Goal: Information Seeking & Learning: Learn about a topic

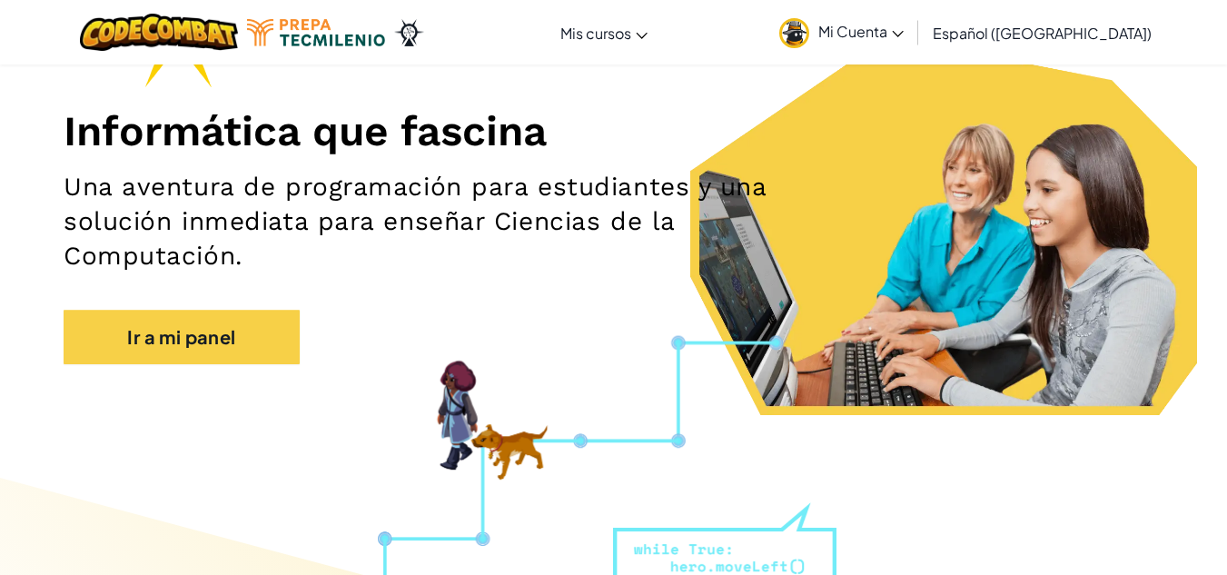
scroll to position [211, 0]
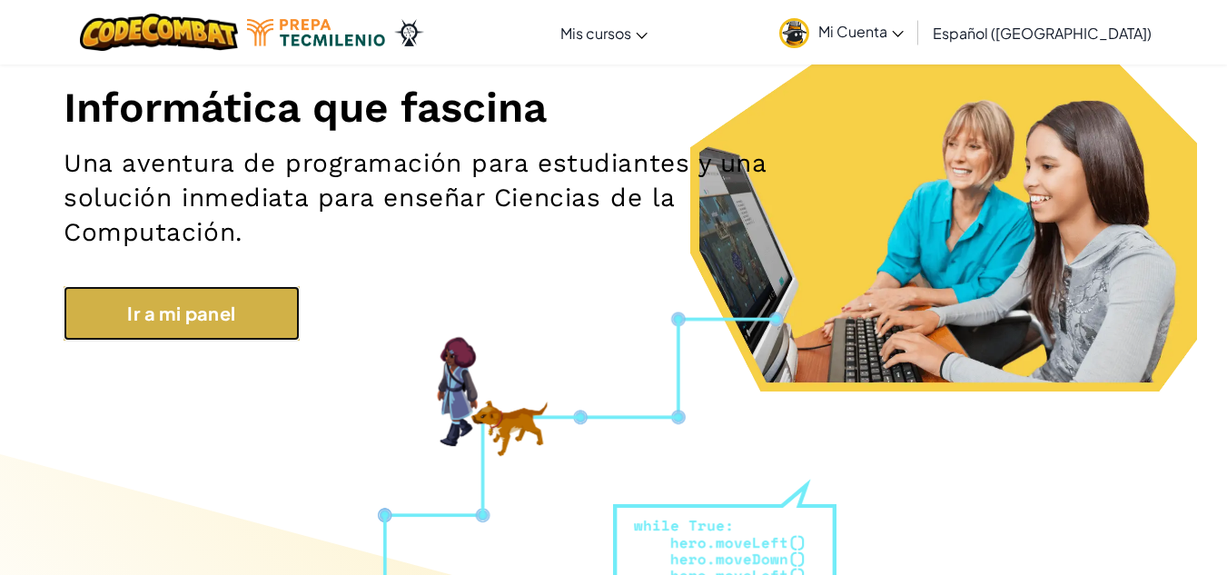
click at [174, 304] on link "Ir a mi panel" at bounding box center [182, 313] width 236 height 54
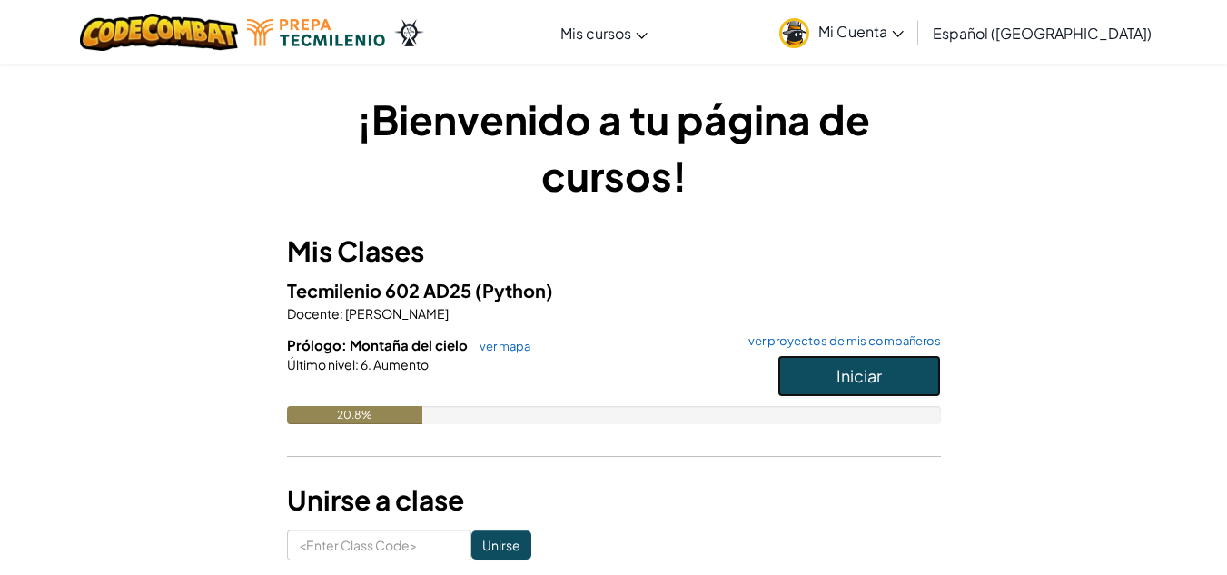
click at [823, 383] on button "Iniciar" at bounding box center [858, 376] width 163 height 42
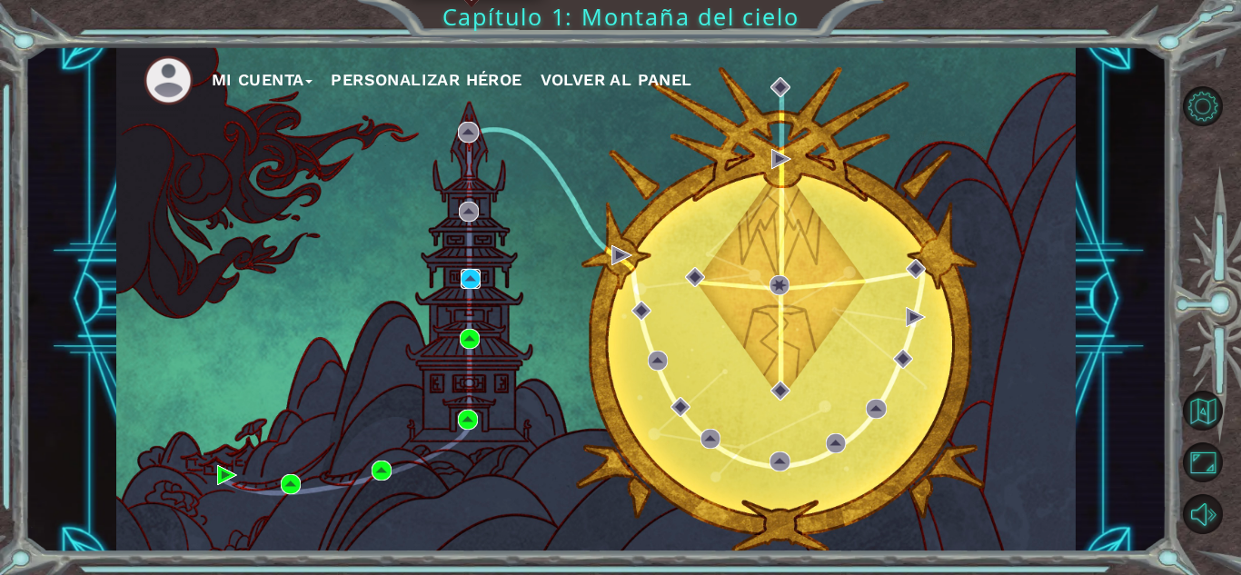
click at [470, 279] on img at bounding box center [470, 279] width 20 height 20
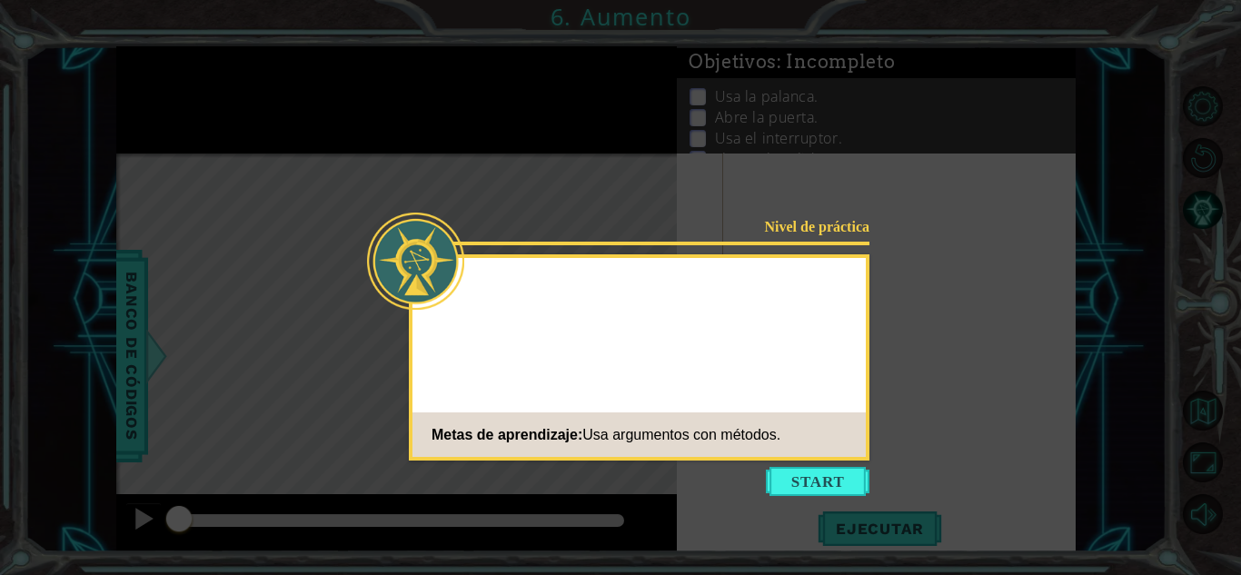
click at [836, 340] on div "Nivel de práctica Metas de aprendizaje: Usa argumentos con métodos." at bounding box center [639, 357] width 460 height 206
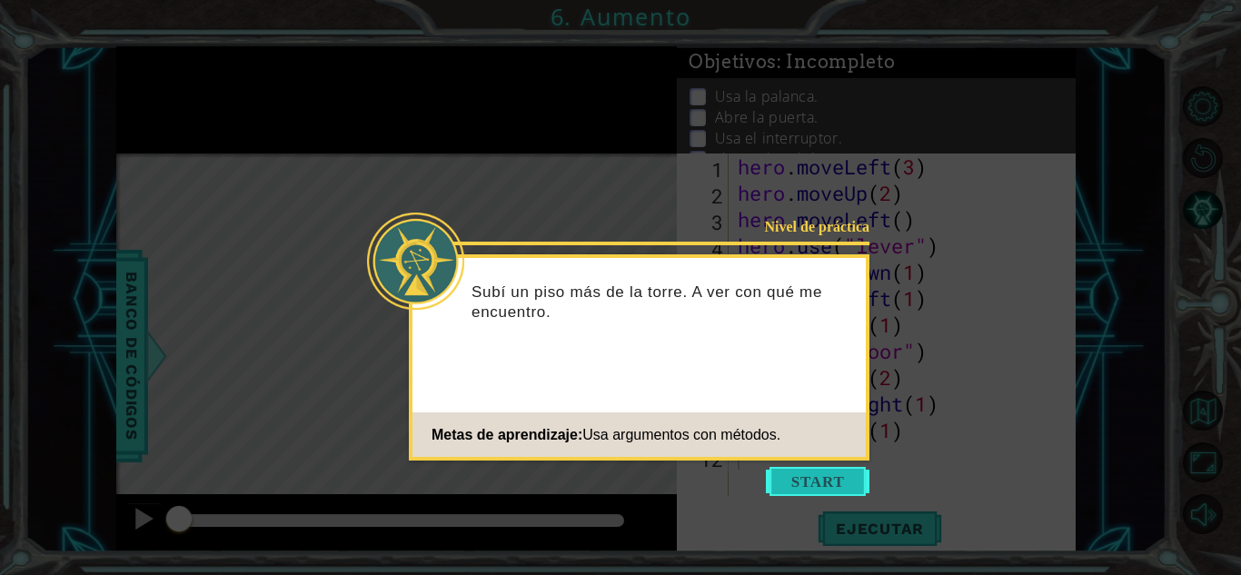
click at [830, 470] on button "Start" at bounding box center [818, 481] width 104 height 29
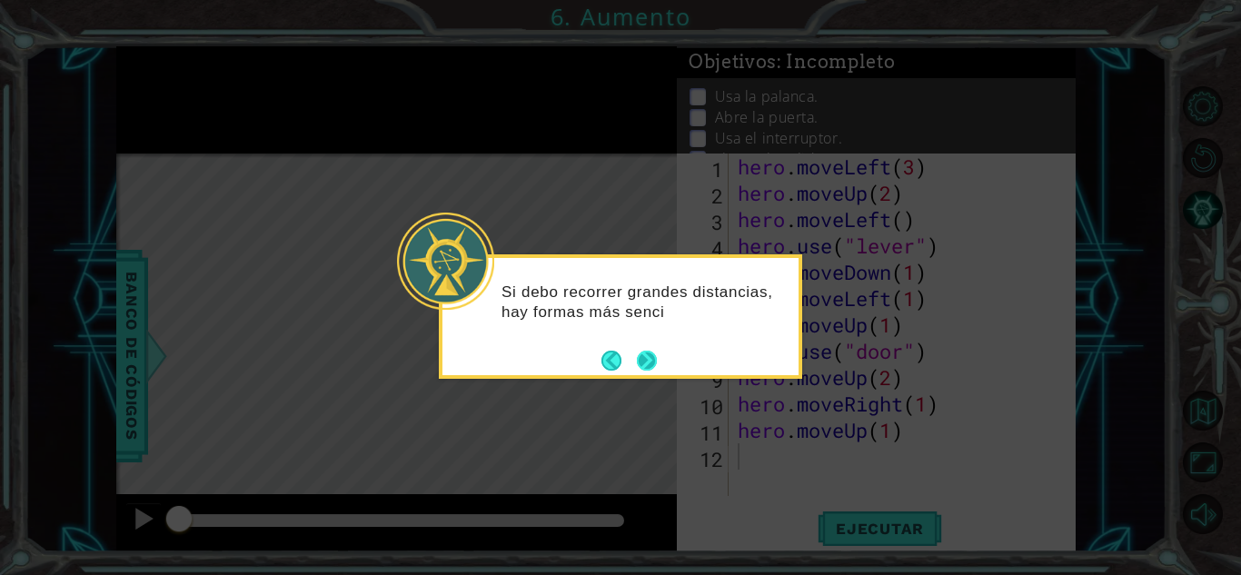
click at [643, 353] on button "Next" at bounding box center [647, 361] width 20 height 20
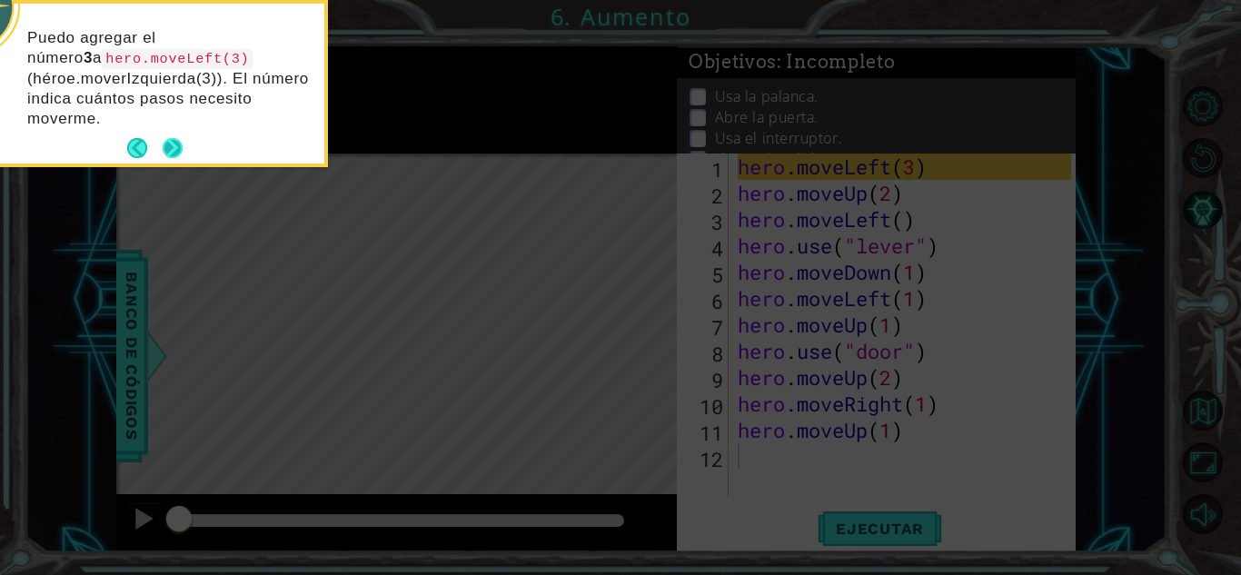
click at [173, 138] on button "Next" at bounding box center [173, 148] width 20 height 20
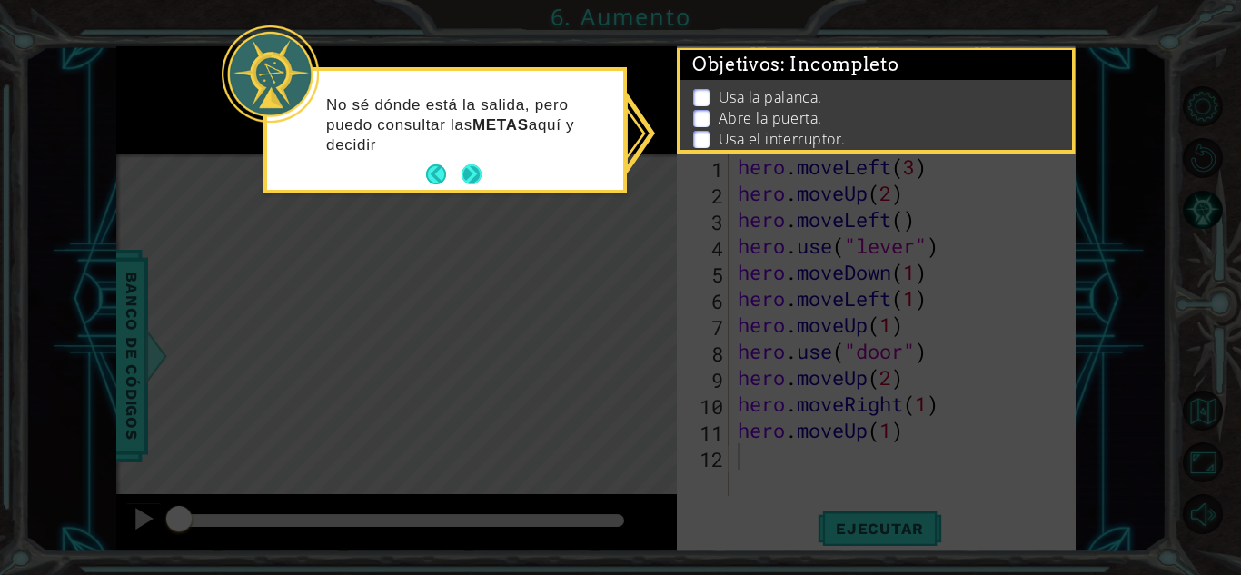
click at [472, 172] on button "Next" at bounding box center [471, 174] width 20 height 20
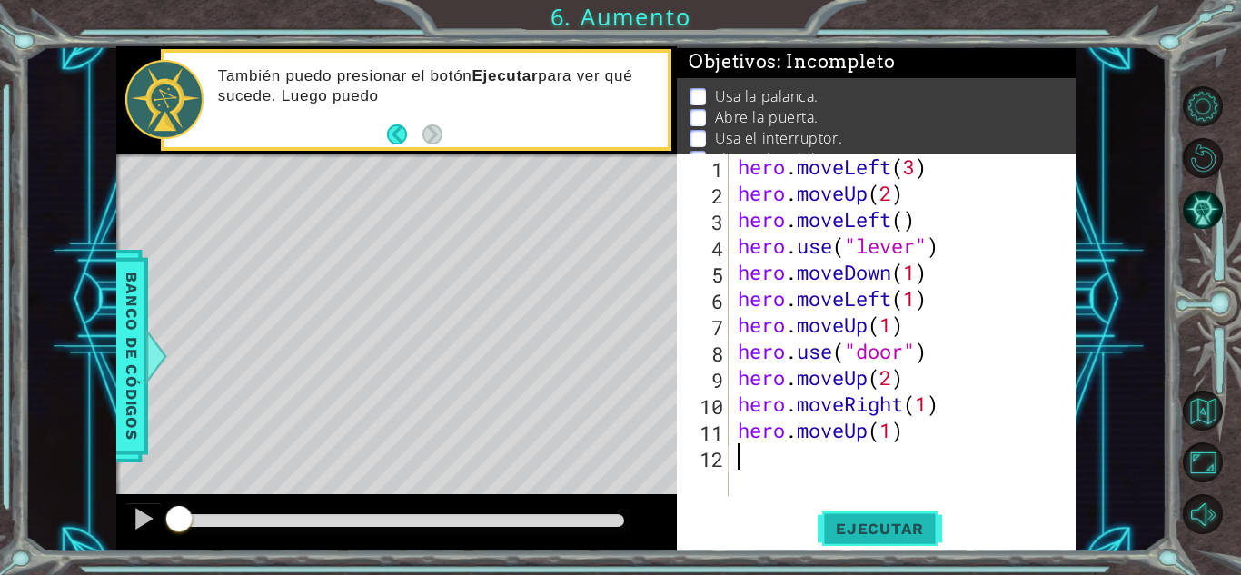
click at [851, 520] on span "Ejecutar" at bounding box center [879, 528] width 124 height 18
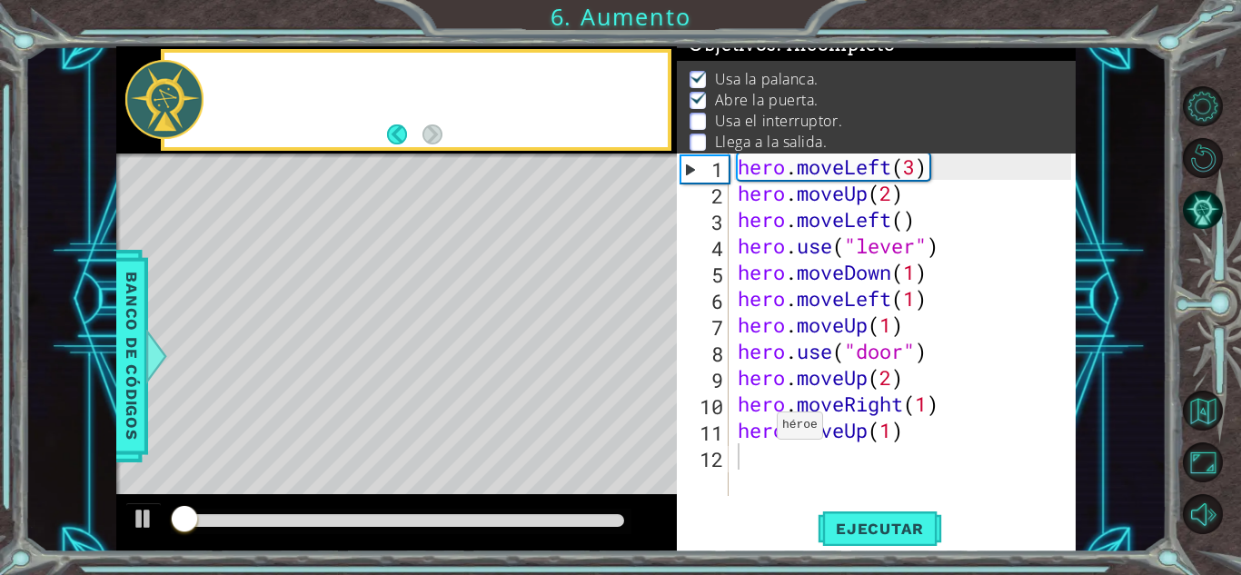
click at [400, 132] on button "Back" at bounding box center [404, 134] width 35 height 20
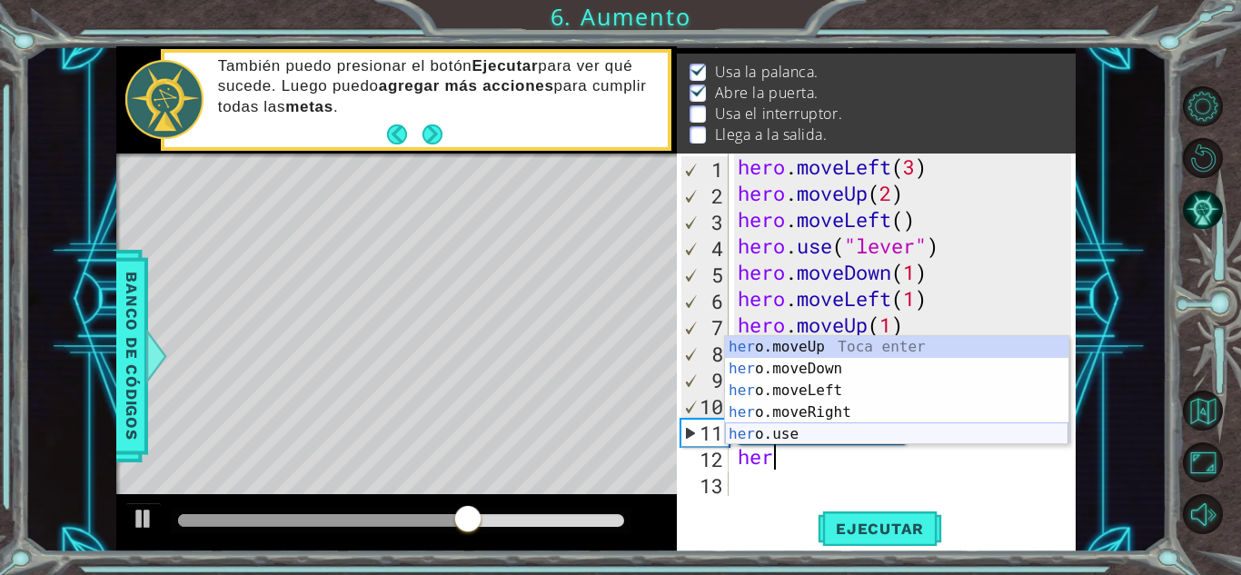
click at [828, 432] on div "her o.moveUp Toca enter her o.moveDown Toca enter her o.moveLeft [PERSON_NAME] …" at bounding box center [896, 412] width 343 height 153
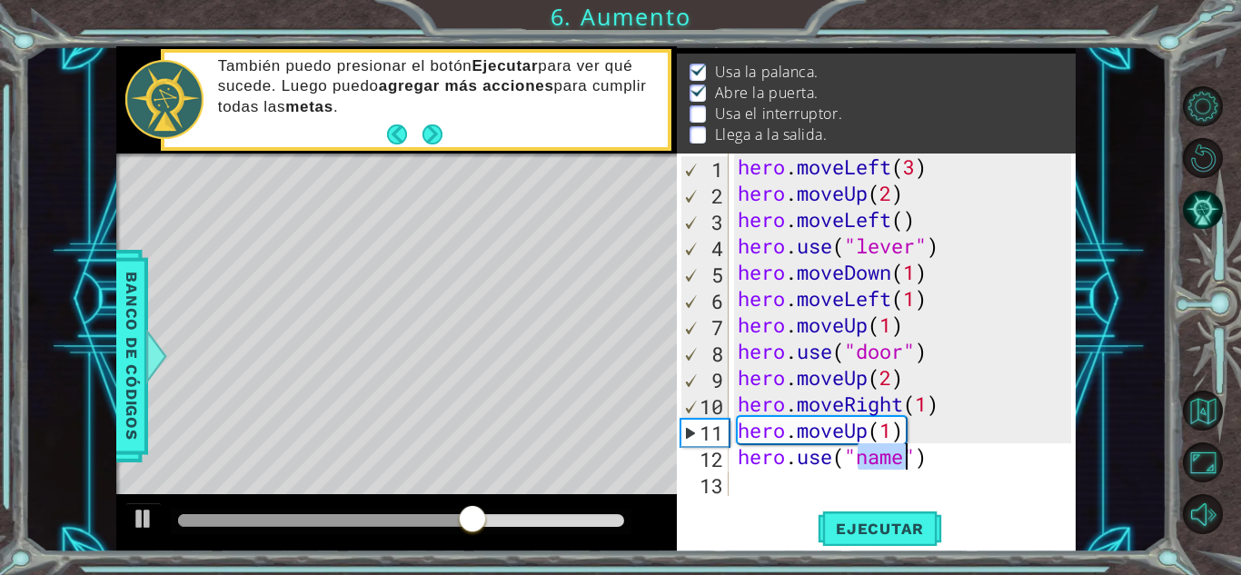
click at [796, 430] on div "hero . moveLeft ( 3 ) hero . moveUp ( 2 ) hero . moveLeft ( ) hero . use ( "lev…" at bounding box center [907, 350] width 346 height 395
click at [899, 458] on div "hero . moveLeft ( 3 ) hero . moveUp ( 2 ) hero . moveLeft ( ) hero . use ( "lev…" at bounding box center [907, 350] width 346 height 395
click at [905, 459] on div "hero . moveLeft ( 3 ) hero . moveUp ( 2 ) hero . moveLeft ( ) hero . use ( "lev…" at bounding box center [907, 350] width 346 height 395
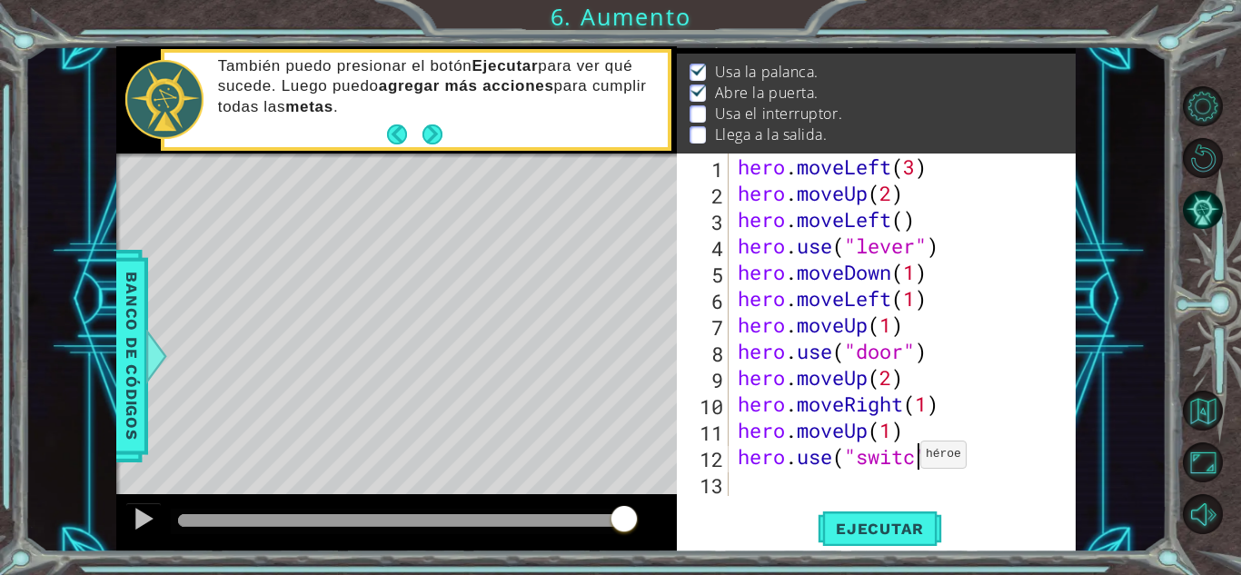
scroll to position [0, 8]
click at [903, 509] on button "Ejecutar" at bounding box center [879, 529] width 124 height 40
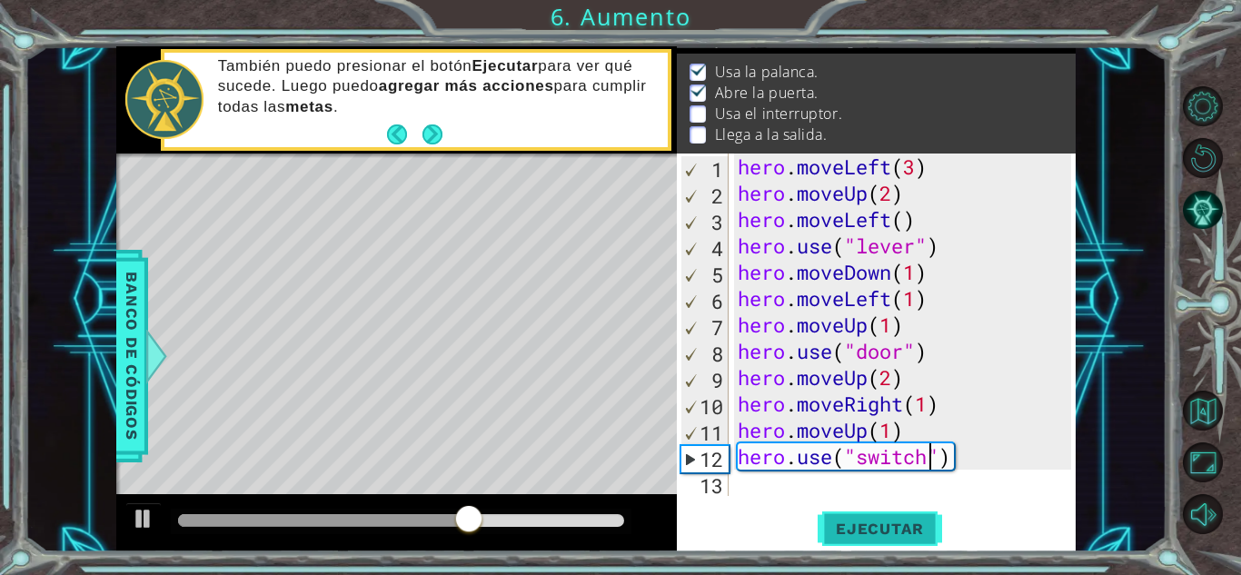
click at [902, 512] on button "Ejecutar" at bounding box center [879, 529] width 124 height 40
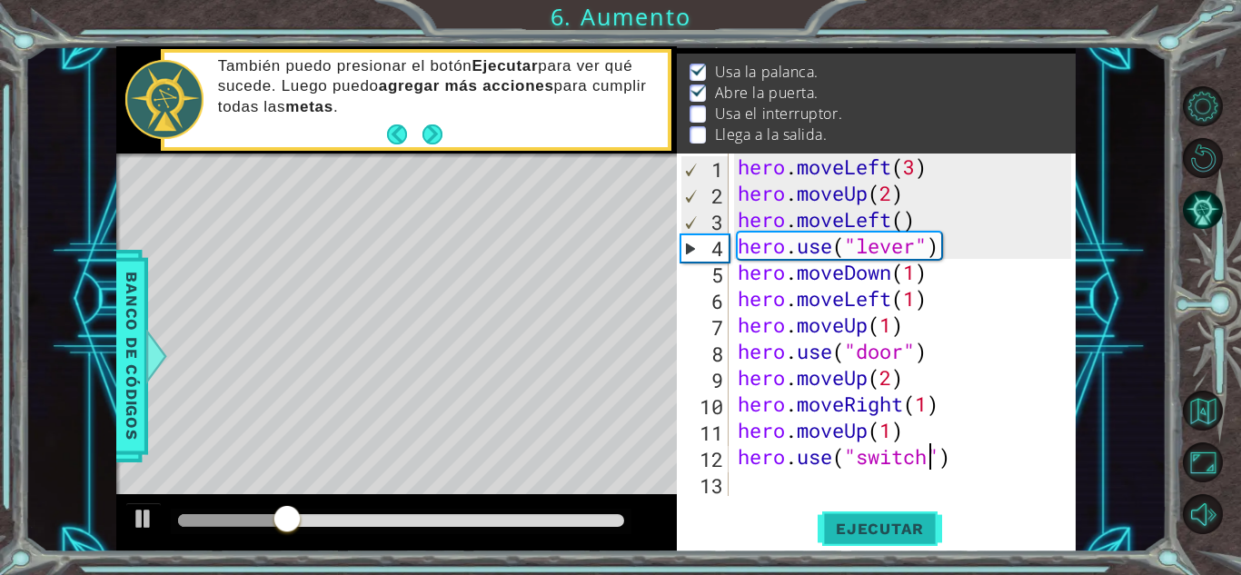
click at [909, 513] on button "Ejecutar" at bounding box center [879, 529] width 124 height 40
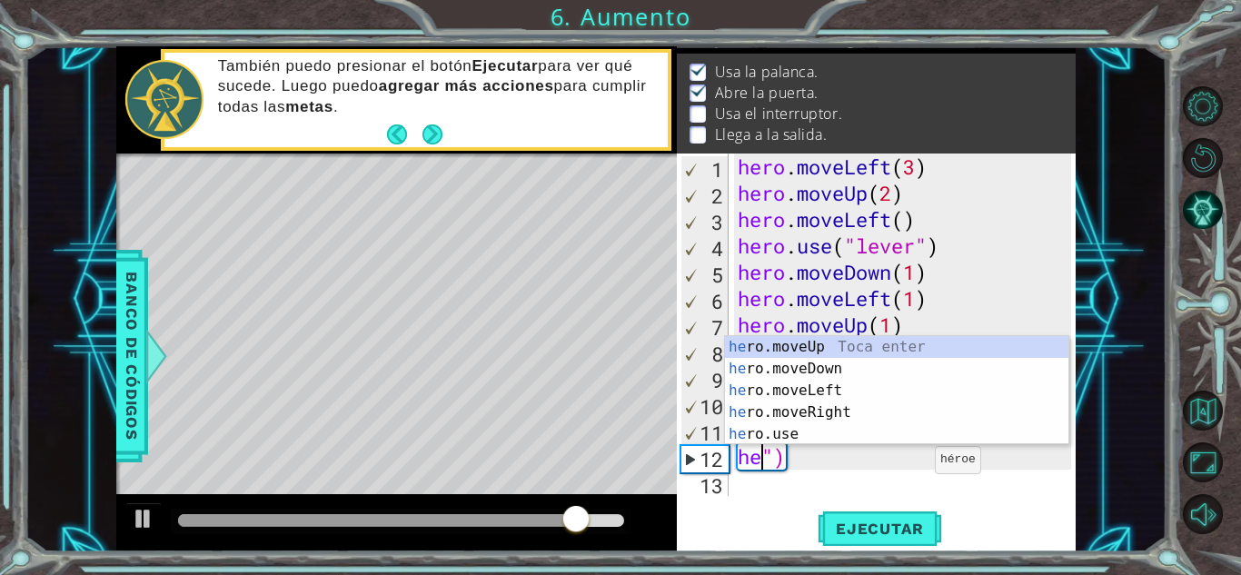
scroll to position [0, 1]
type textarea "")"
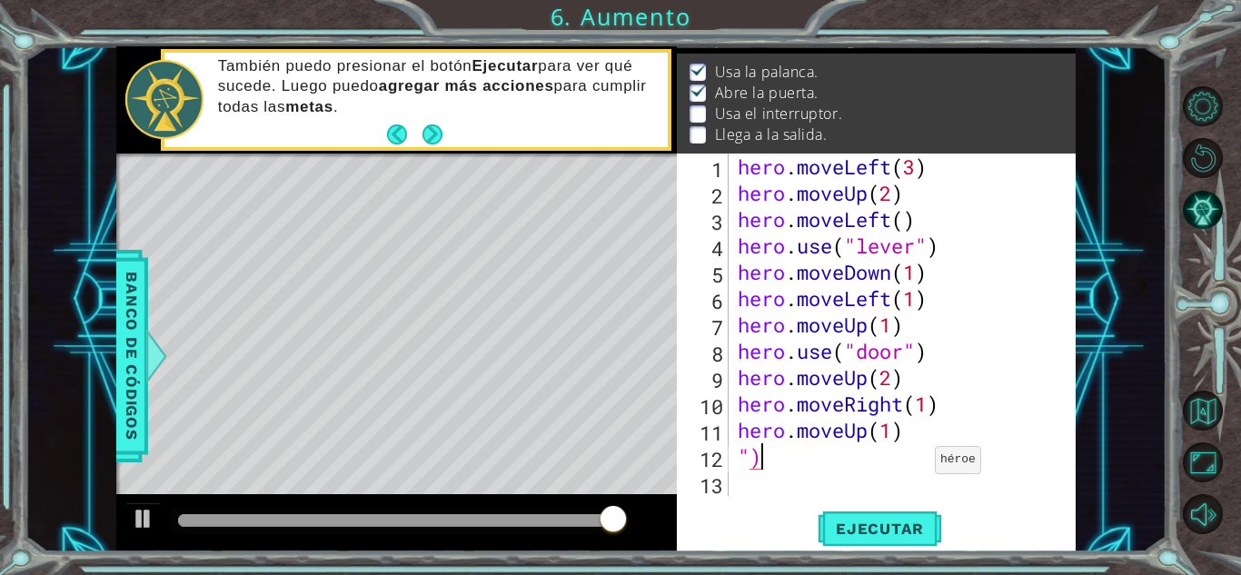
type textarea """
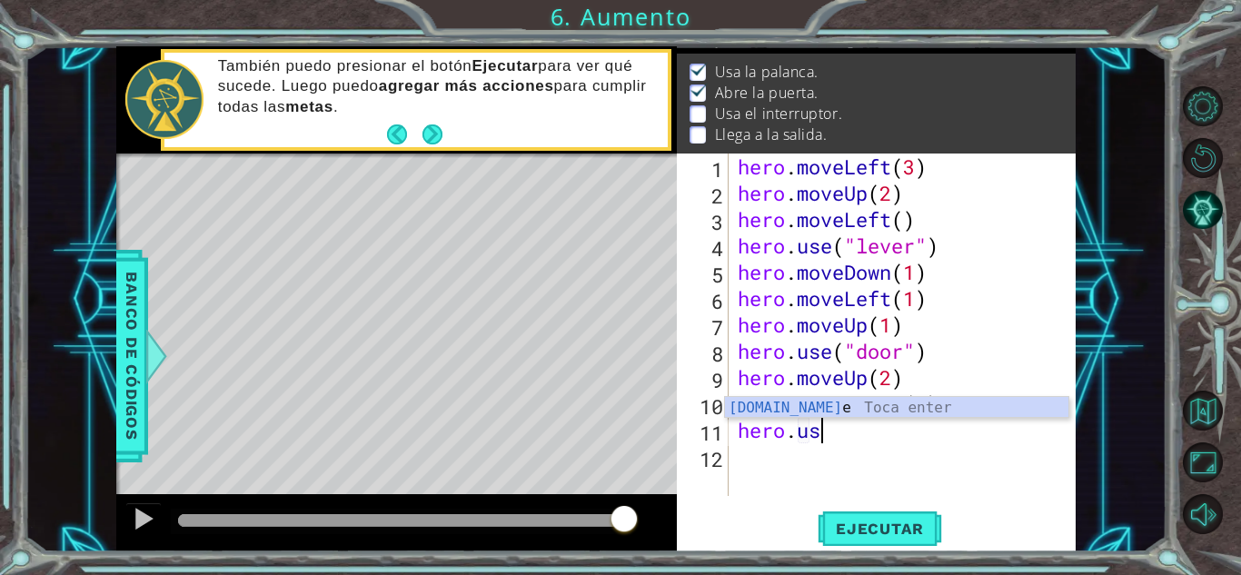
scroll to position [0, 3]
click at [1157, 351] on div "1 ההההההההההההההההההההההההההההההההההההההההההההההההההההההההההההההההההההההההההההה…" at bounding box center [596, 299] width 1142 height 506
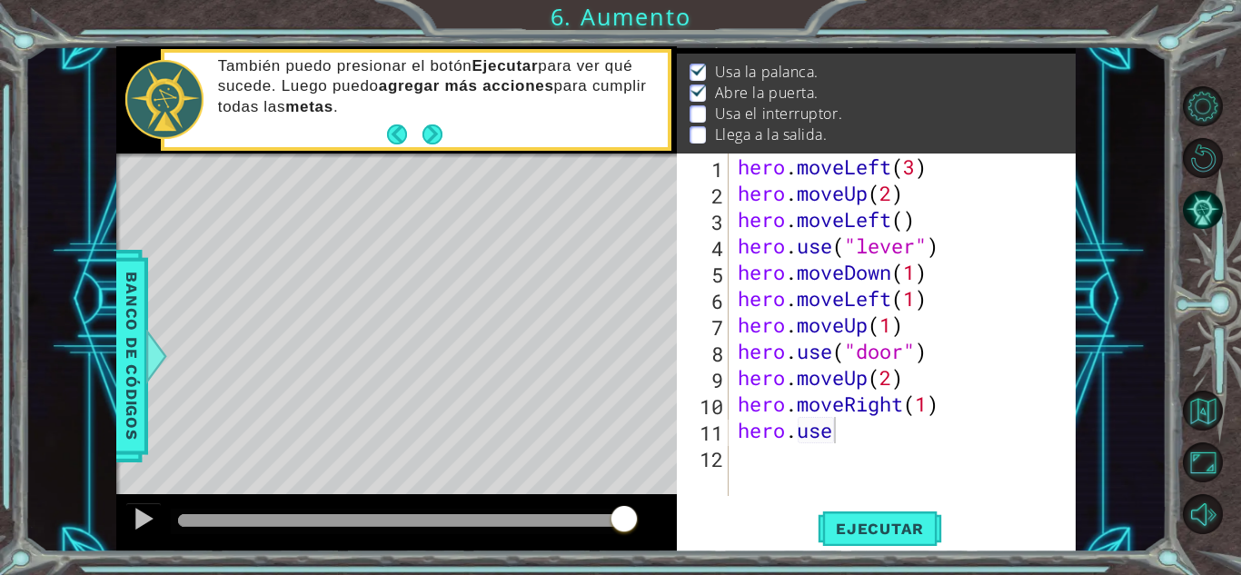
click at [880, 430] on div "hero . moveLeft ( 3 ) hero . moveUp ( 2 ) hero . moveLeft ( ) hero . use ( "lev…" at bounding box center [907, 350] width 346 height 395
click at [833, 430] on div "hero . moveLeft ( 3 ) hero . moveUp ( 2 ) hero . moveLeft ( ) hero . use ( "lev…" at bounding box center [907, 350] width 346 height 395
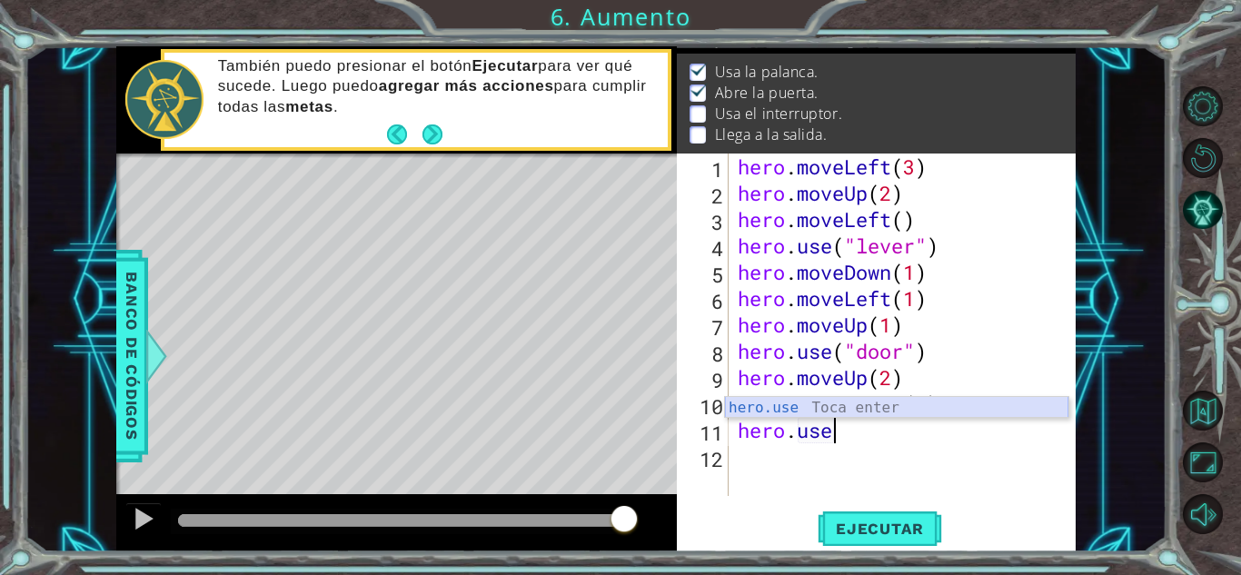
click at [844, 411] on div "hero.use Toca enter" at bounding box center [896, 429] width 343 height 65
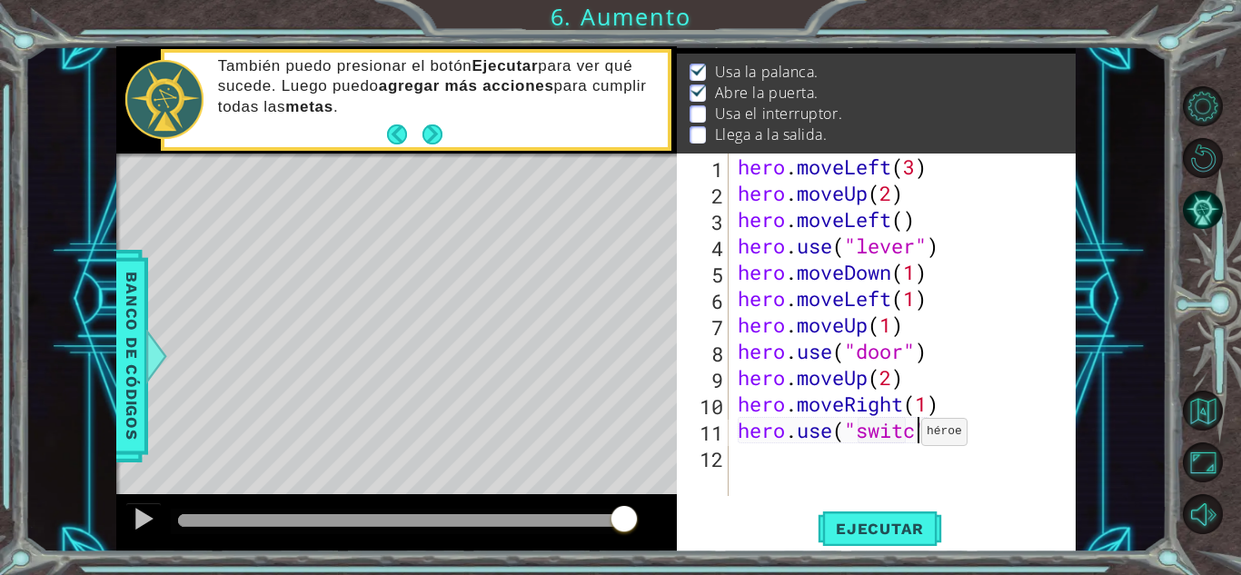
scroll to position [0, 8]
type textarea "hero.use("switch")"
click at [895, 538] on button "Ejecutar" at bounding box center [879, 529] width 124 height 40
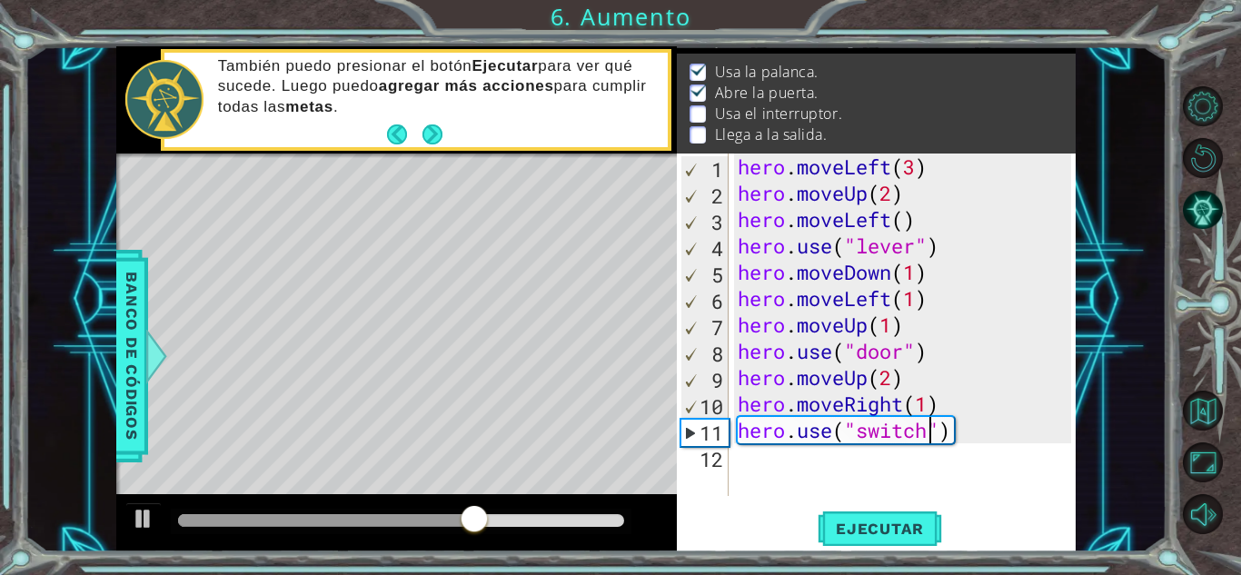
click at [946, 458] on div "hero . moveLeft ( 3 ) hero . moveUp ( 2 ) hero . moveLeft ( ) hero . use ( "lev…" at bounding box center [907, 350] width 346 height 395
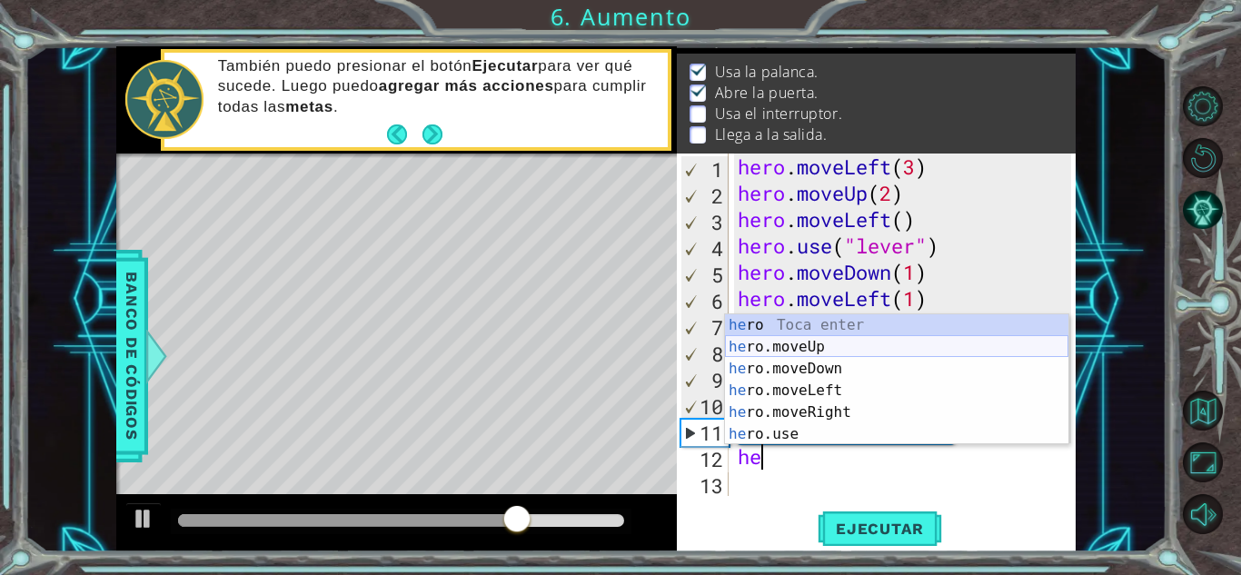
click at [892, 352] on div "he ro Toca enter he ro.moveUp Toca enter he ro.moveDown Toca enter he ro.moveLe…" at bounding box center [896, 401] width 343 height 174
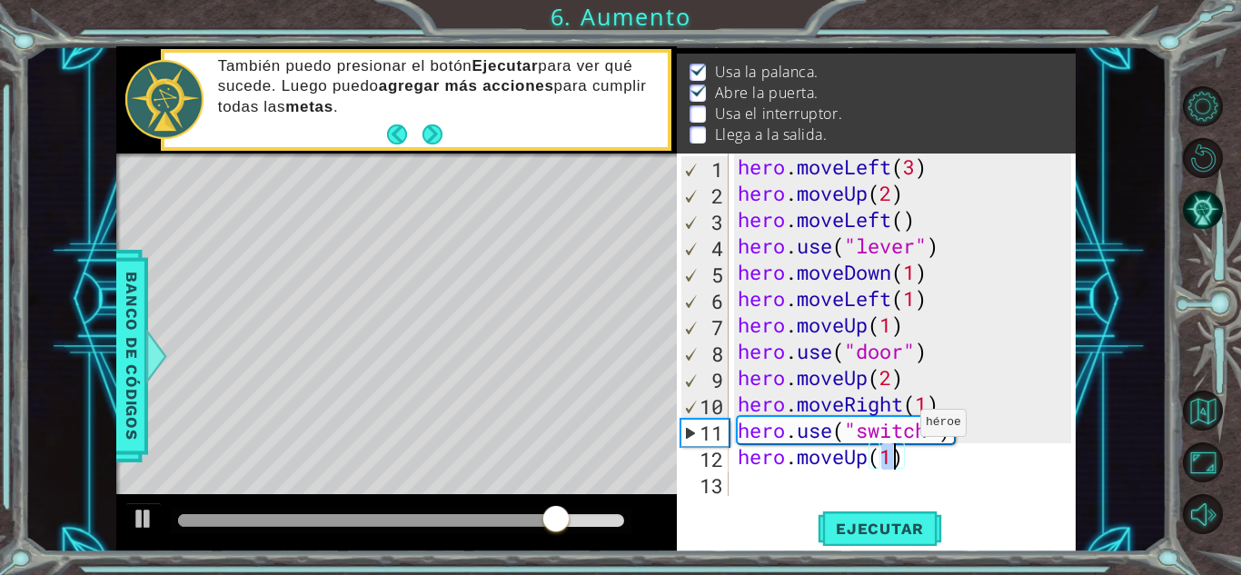
scroll to position [0, 6]
click at [885, 523] on span "Ejecutar" at bounding box center [879, 528] width 124 height 18
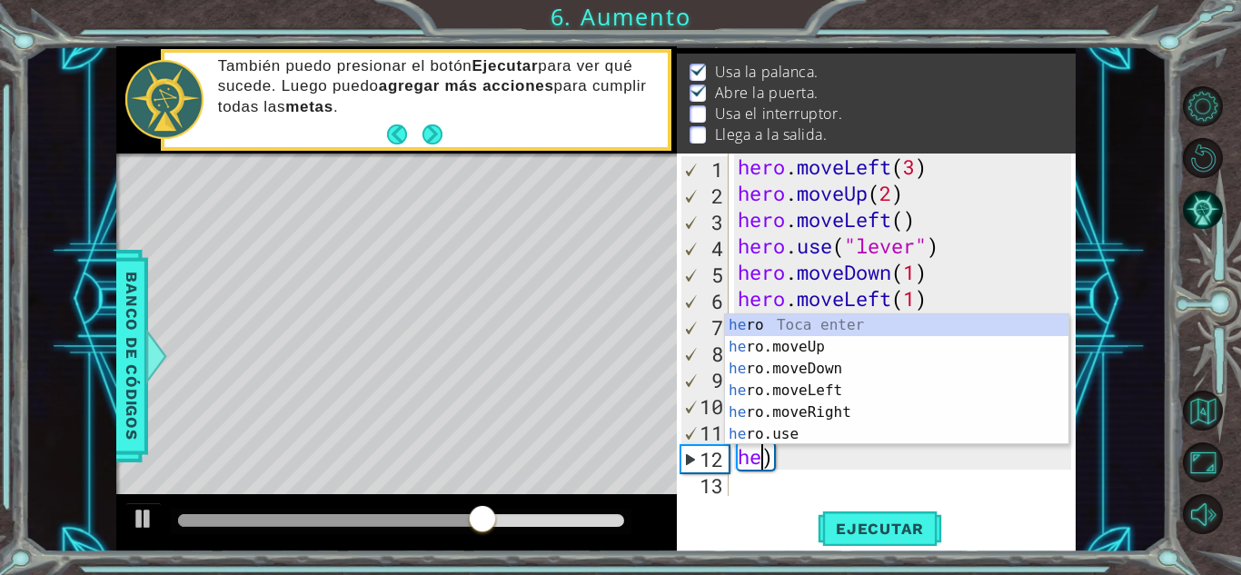
scroll to position [0, 0]
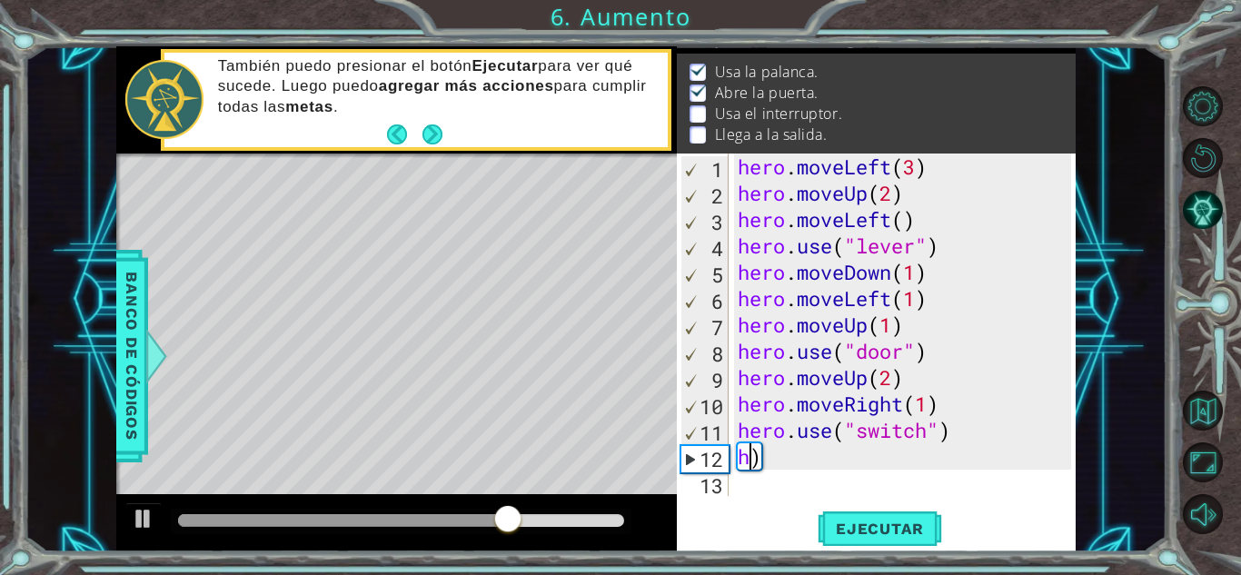
type textarea ")"
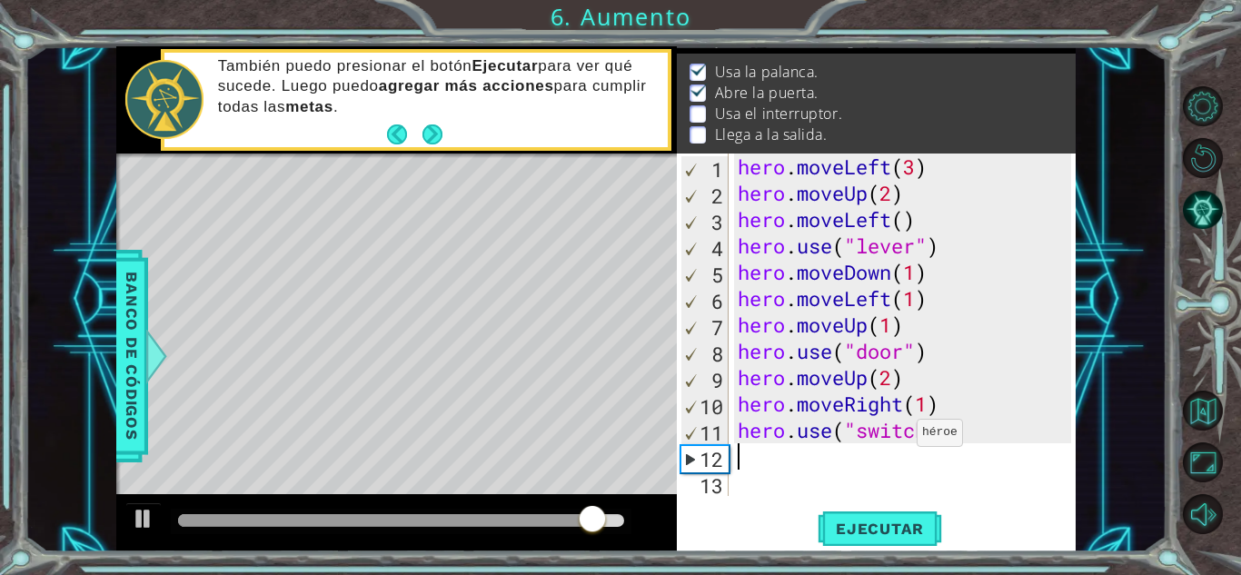
click at [901, 437] on div "hero . moveLeft ( 3 ) hero . moveUp ( 2 ) hero . moveLeft ( ) hero . use ( "lev…" at bounding box center [907, 350] width 346 height 395
click at [156, 525] on button at bounding box center [143, 520] width 36 height 37
drag, startPoint x: 952, startPoint y: 427, endPoint x: 832, endPoint y: 440, distance: 120.6
click at [832, 440] on div "hero . moveLeft ( 3 ) hero . moveUp ( 2 ) hero . moveLeft ( ) hero . use ( "lev…" at bounding box center [907, 350] width 346 height 395
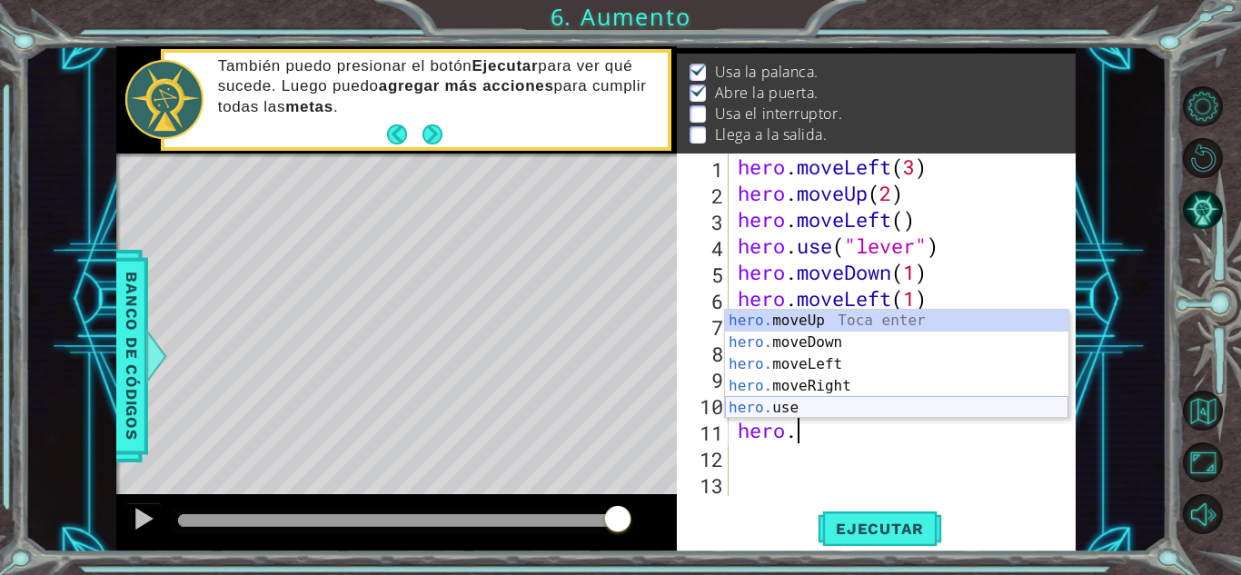
click at [828, 400] on div "hero. moveUp Toca enter hero. moveDown Toca enter hero. moveLeft Toca enter her…" at bounding box center [896, 386] width 343 height 153
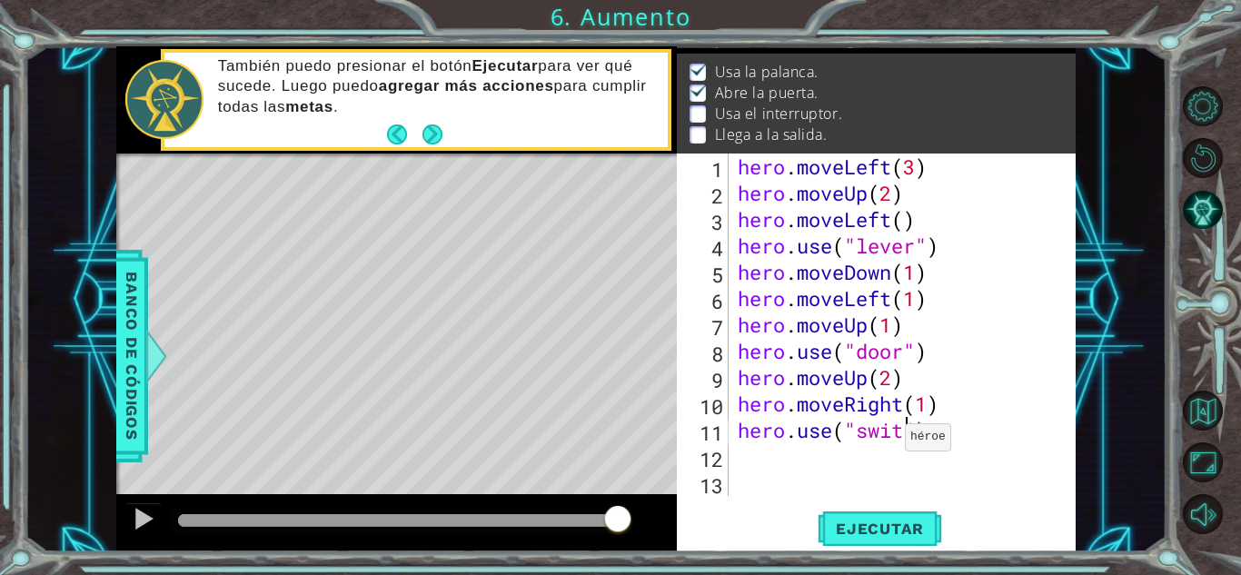
scroll to position [0, 8]
click at [885, 516] on button "Ejecutar" at bounding box center [879, 529] width 124 height 40
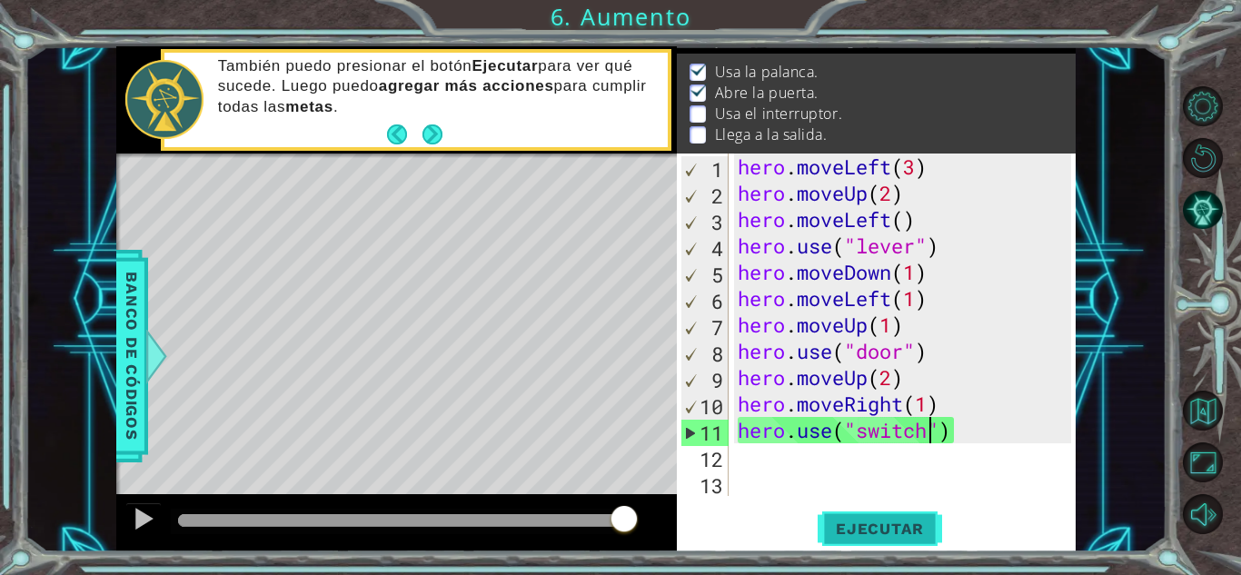
click at [885, 532] on span "Ejecutar" at bounding box center [879, 528] width 124 height 18
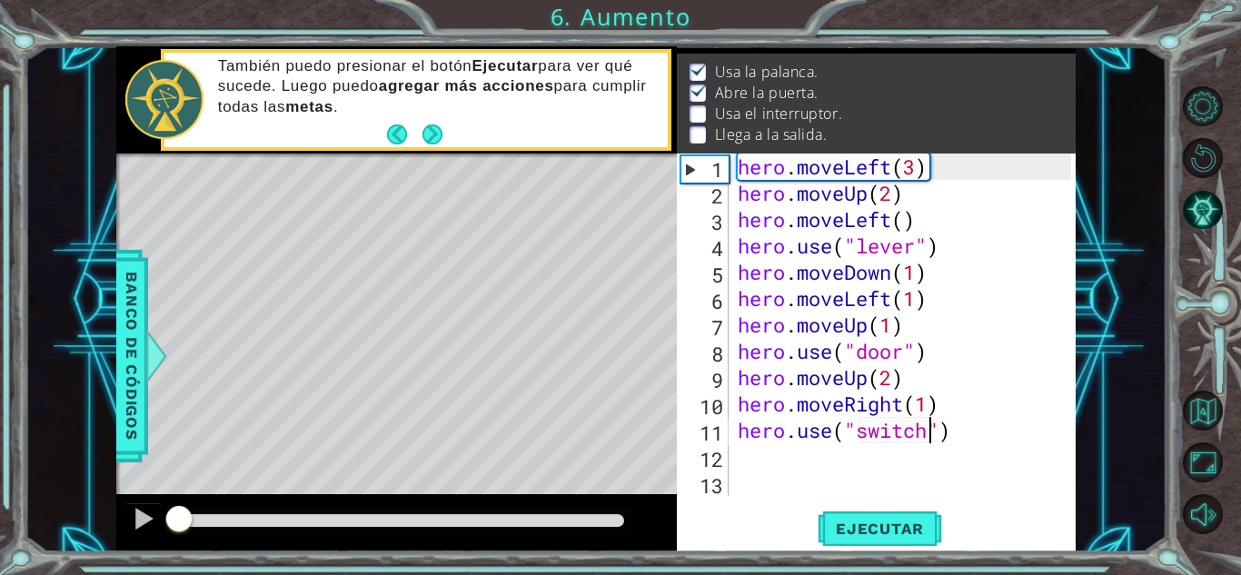
drag, startPoint x: 203, startPoint y: 520, endPoint x: 173, endPoint y: 521, distance: 30.9
click at [173, 521] on div at bounding box center [179, 520] width 33 height 33
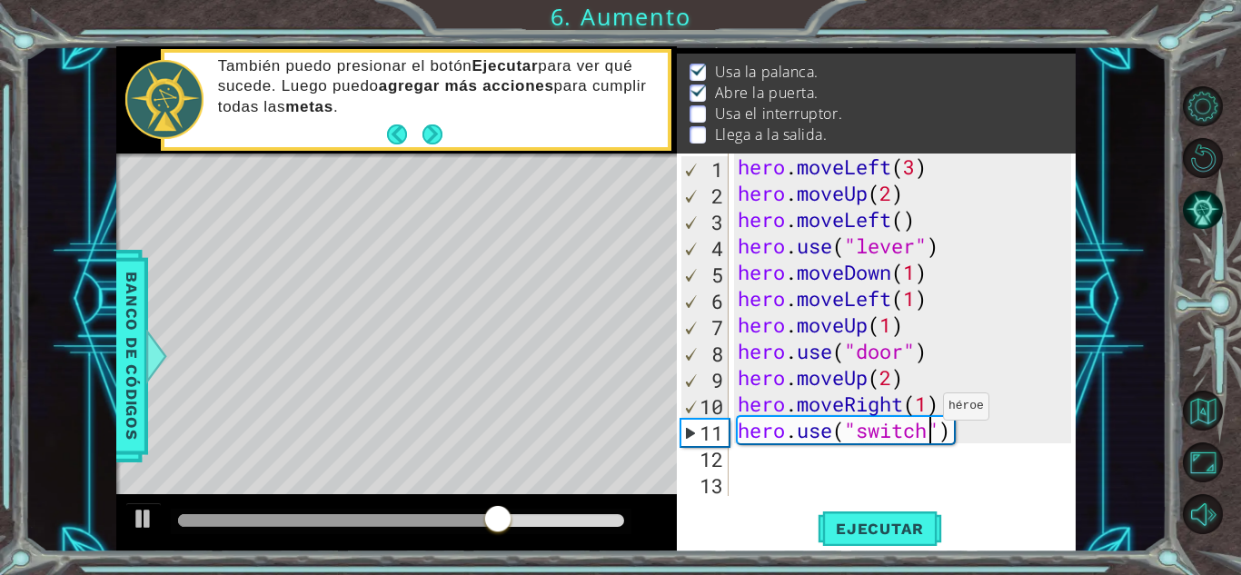
click at [927, 410] on div "hero . moveLeft ( 3 ) hero . moveUp ( 2 ) hero . moveLeft ( ) hero . use ( "lev…" at bounding box center [907, 350] width 346 height 395
type textarea "hero.moveRight(2)"
click at [889, 520] on span "Ejecutar" at bounding box center [879, 528] width 124 height 18
click at [920, 463] on div "hero . moveLeft ( 3 ) hero . moveUp ( 2 ) hero . moveLeft ( ) hero . use ( "lev…" at bounding box center [907, 350] width 346 height 395
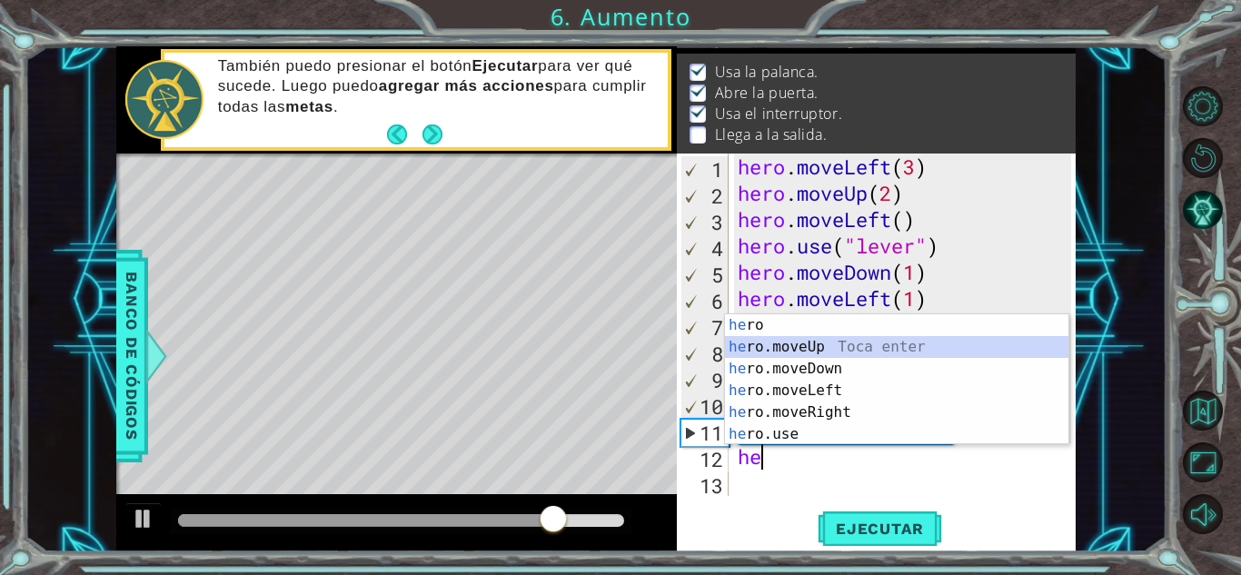
click at [818, 346] on div "he ro Toca enter he ro.moveUp Toca enter he ro.moveDown Toca enter he ro.moveLe…" at bounding box center [896, 401] width 343 height 174
type textarea "hero.moveUp(1)"
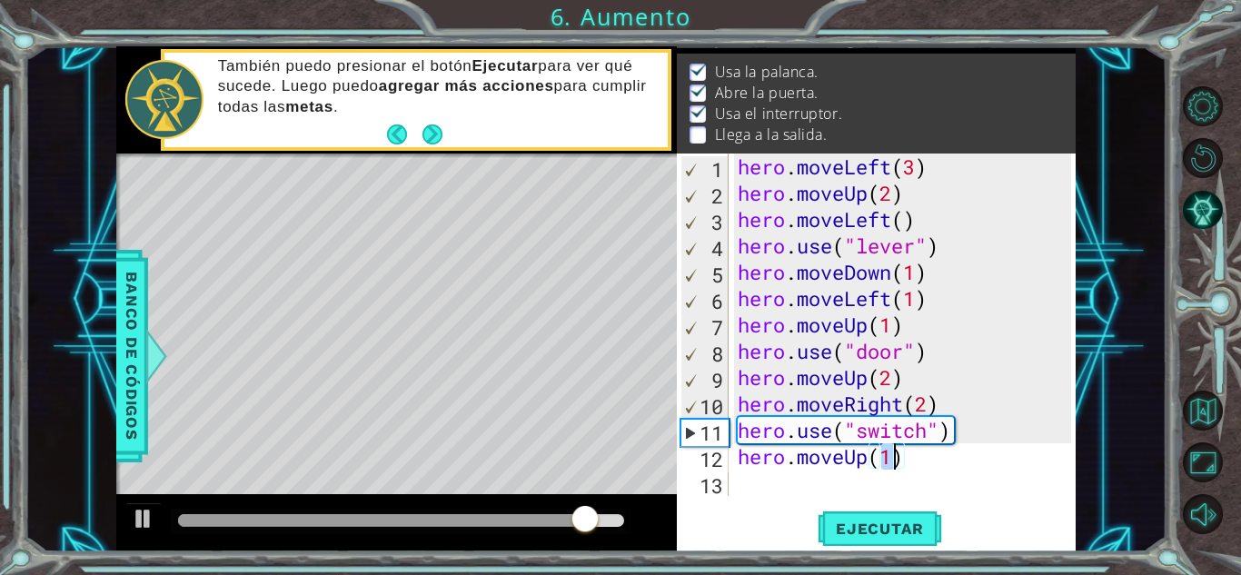
click at [803, 485] on div "hero . moveLeft ( 3 ) hero . moveUp ( 2 ) hero . moveLeft ( ) hero . use ( "lev…" at bounding box center [907, 350] width 346 height 395
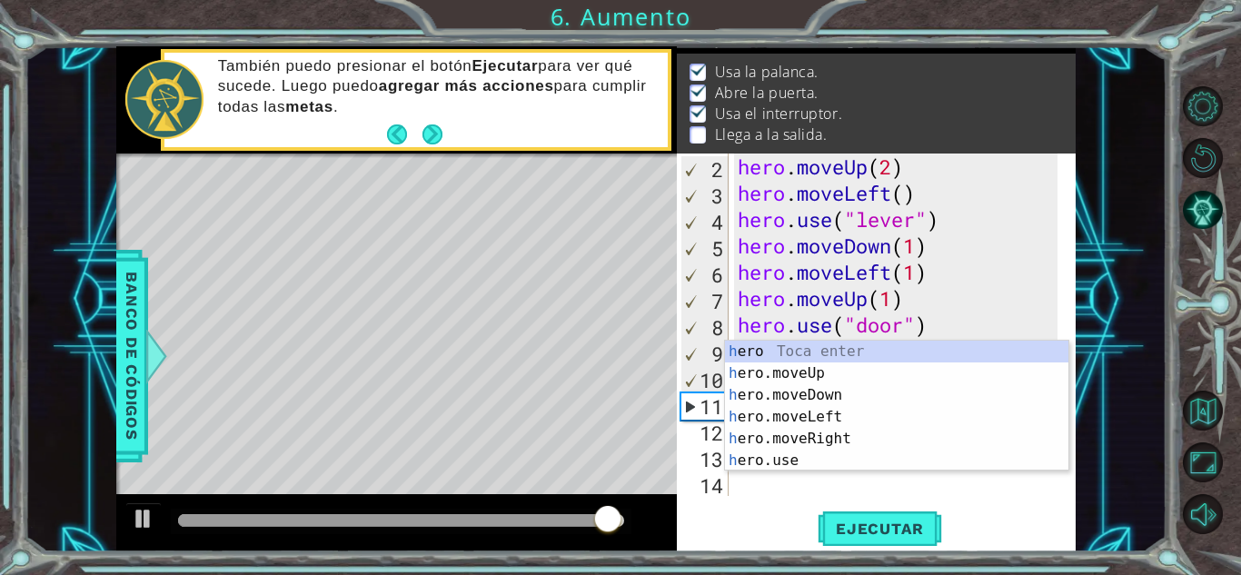
scroll to position [26, 0]
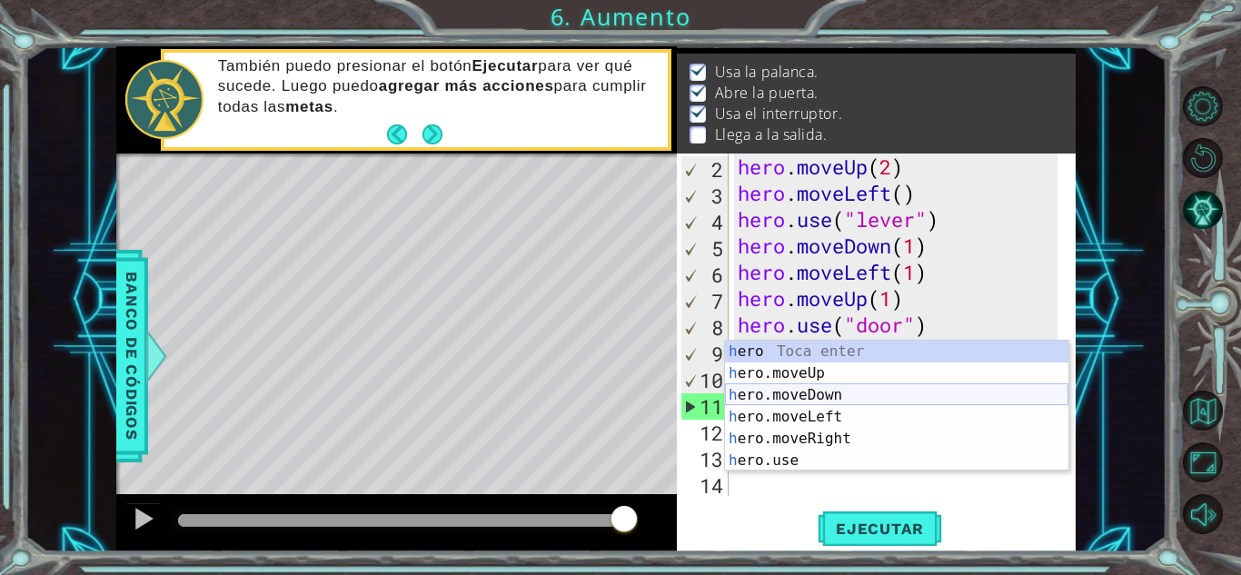
click at [836, 401] on div "h ero Toca enter h ero.moveUp Toca enter h ero.moveDown Toca enter h ero.moveLe…" at bounding box center [896, 428] width 343 height 174
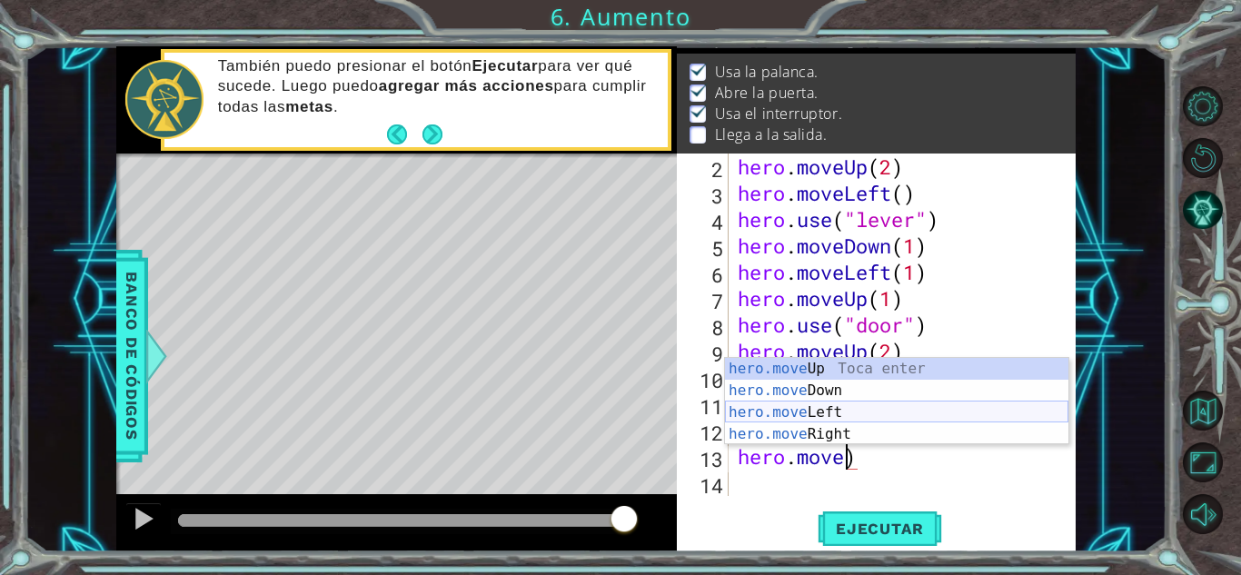
click at [838, 420] on div "hero.move Up Toca enter hero.move Down Toca enter hero.move Left Toca enter her…" at bounding box center [896, 423] width 343 height 131
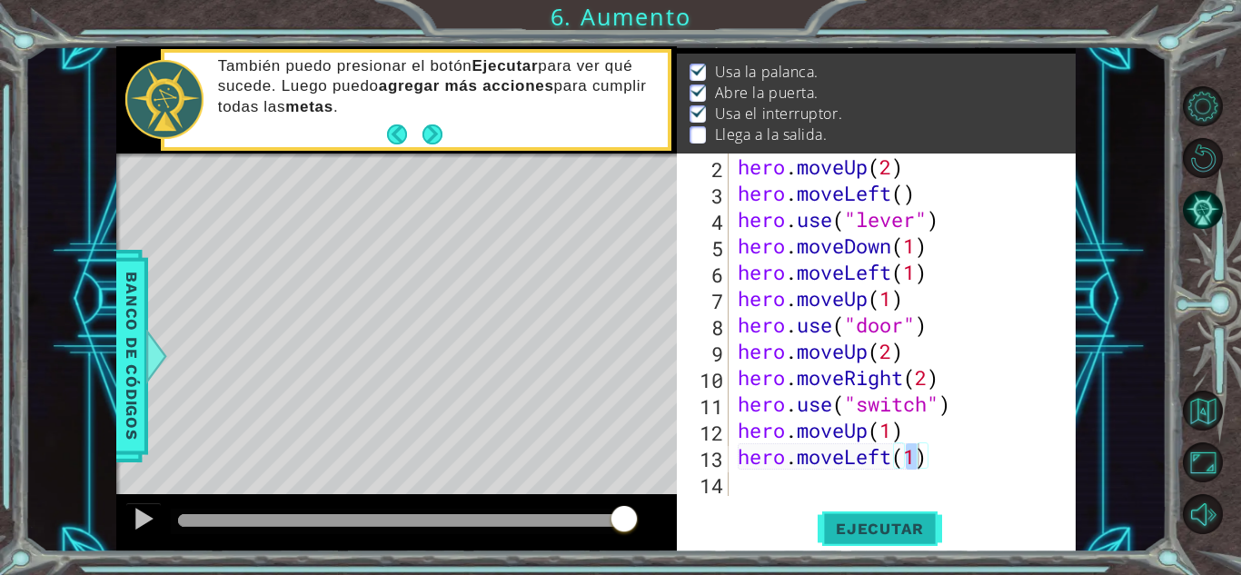
click at [851, 535] on span "Ejecutar" at bounding box center [879, 528] width 124 height 18
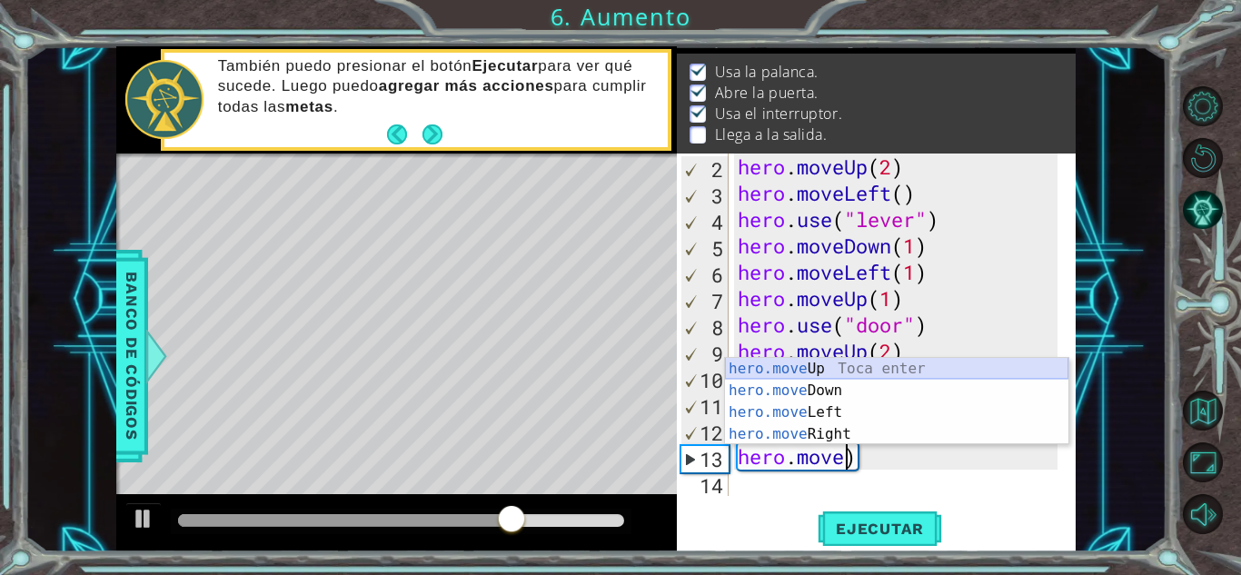
click at [855, 377] on div "hero.move Up Toca enter hero.move Down Toca enter hero.move Left Toca enter her…" at bounding box center [896, 423] width 343 height 131
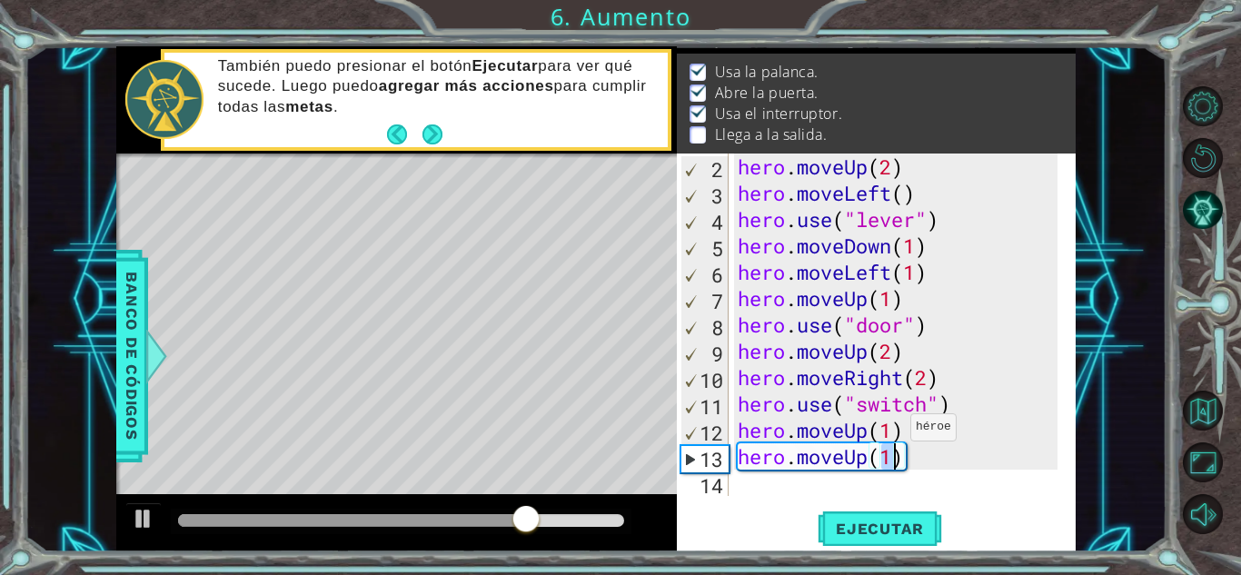
click at [894, 431] on div "hero . moveUp ( 2 ) hero . moveLeft ( ) hero . use ( "lever" ) hero . moveDown …" at bounding box center [900, 350] width 332 height 395
click at [891, 462] on div "hero . moveUp ( 2 ) hero . moveLeft ( ) hero . use ( "lever" ) hero . moveDown …" at bounding box center [900, 350] width 332 height 395
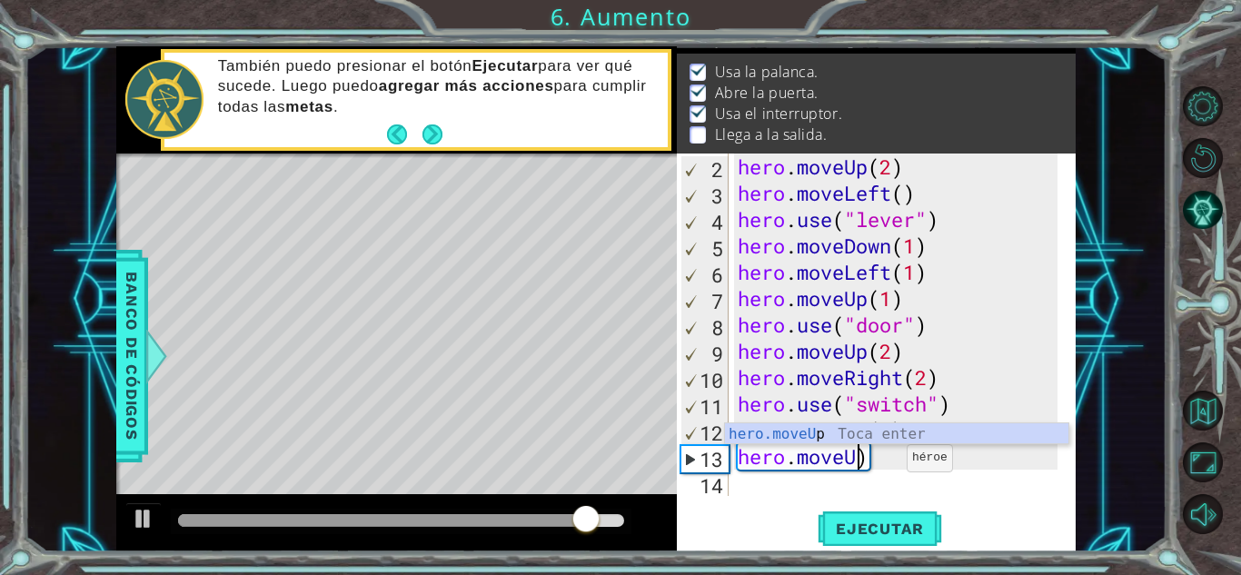
scroll to position [0, 5]
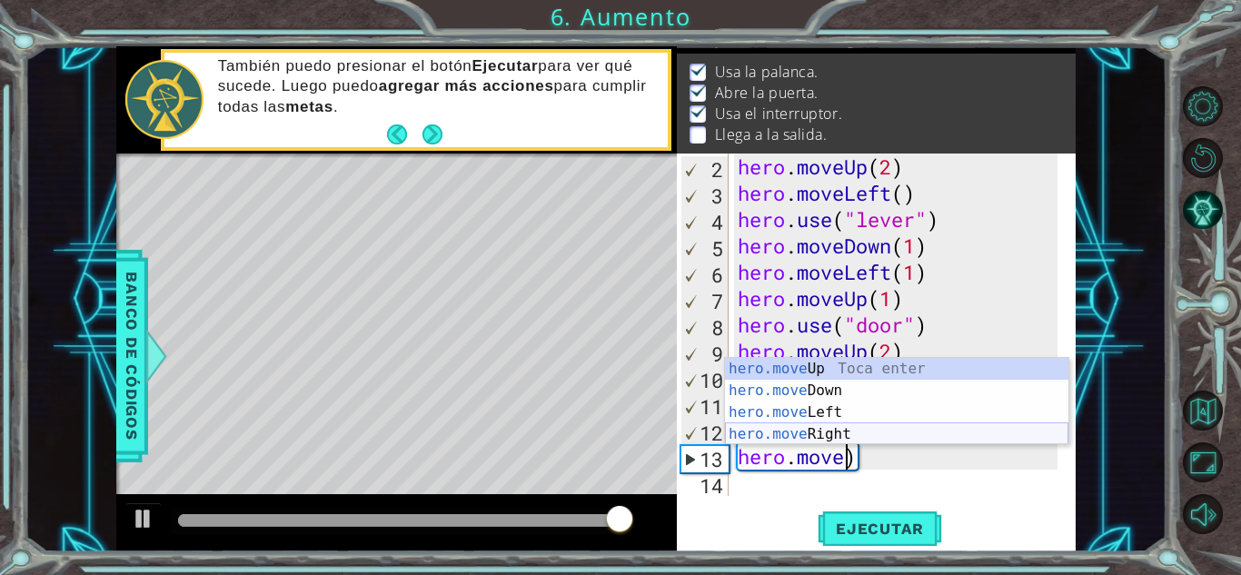
click at [859, 428] on div "hero.move Up Toca enter hero.move Down Toca enter hero.move Left Toca enter her…" at bounding box center [896, 423] width 343 height 131
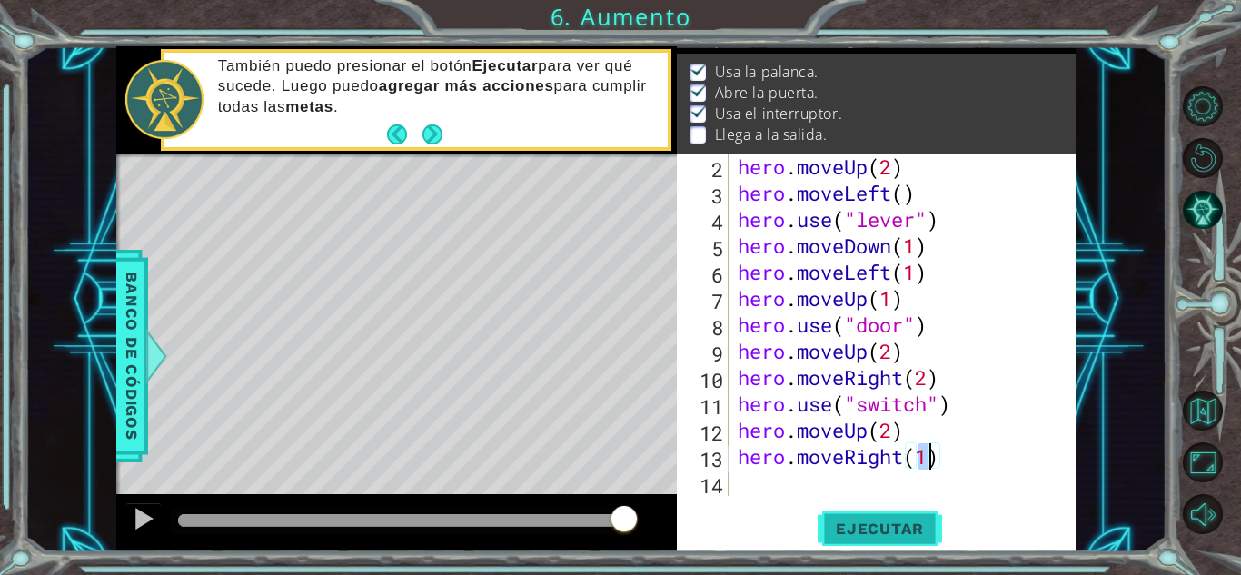
type textarea "hero.moveRight(1)"
click at [856, 524] on span "Ejecutar" at bounding box center [879, 528] width 124 height 18
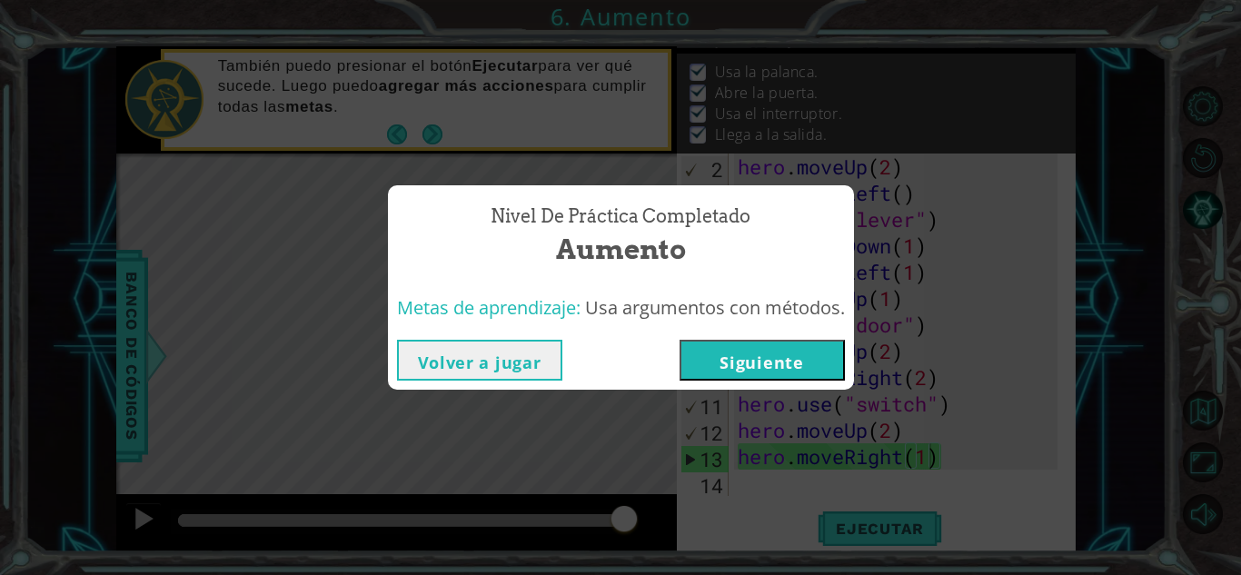
click at [728, 373] on button "Siguiente" at bounding box center [761, 360] width 165 height 41
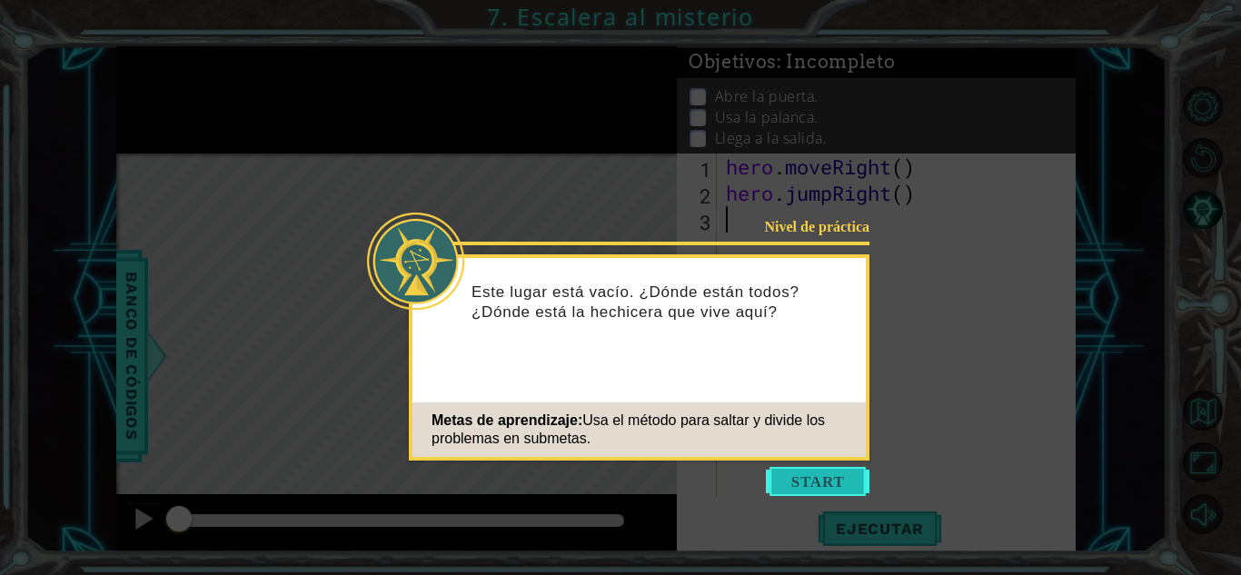
click at [817, 478] on button "Start" at bounding box center [818, 481] width 104 height 29
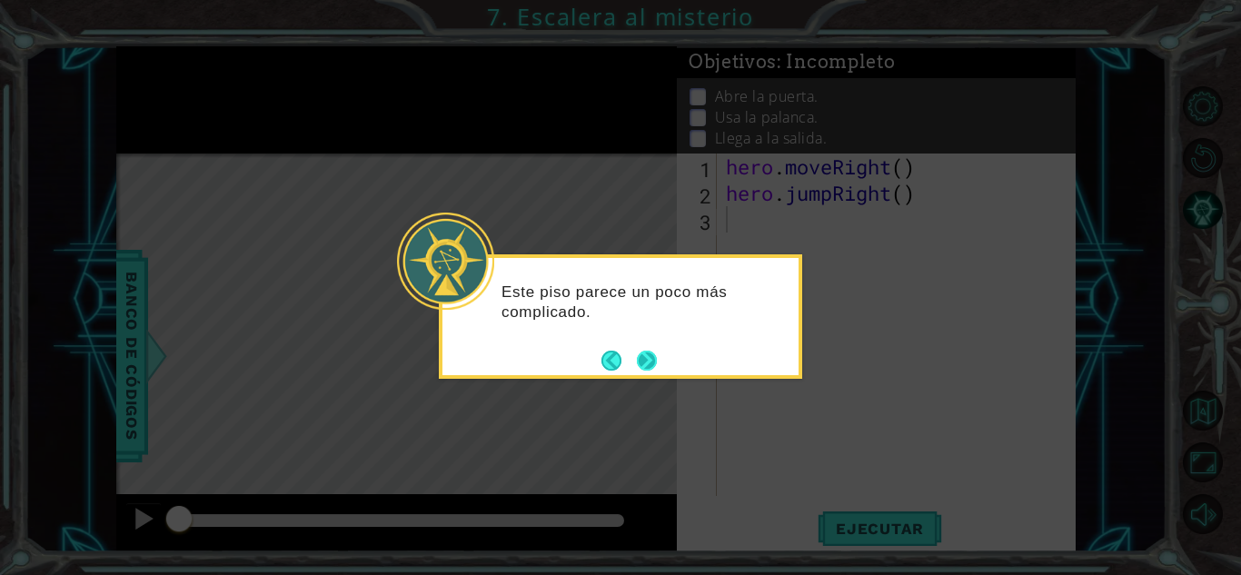
click at [654, 366] on button "Next" at bounding box center [647, 361] width 20 height 20
